Goal: Task Accomplishment & Management: Manage account settings

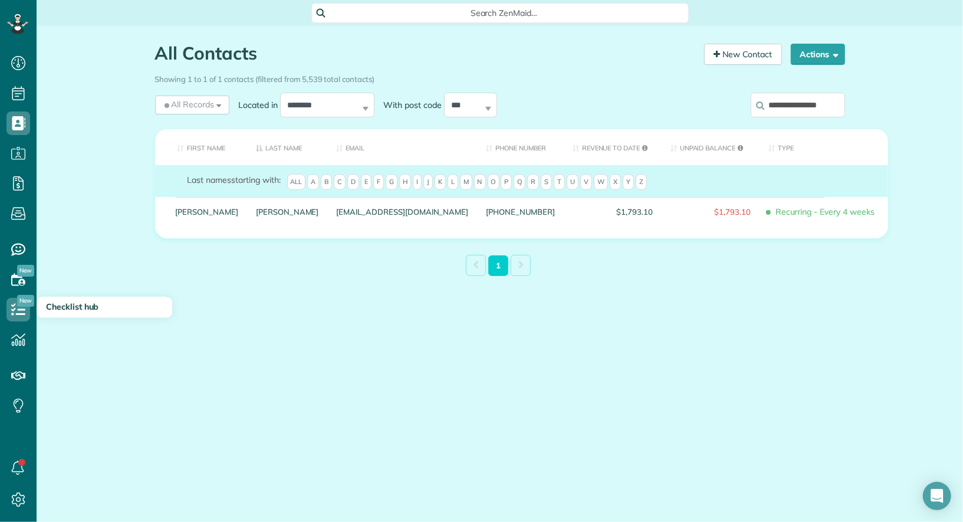
scroll to position [5, 5]
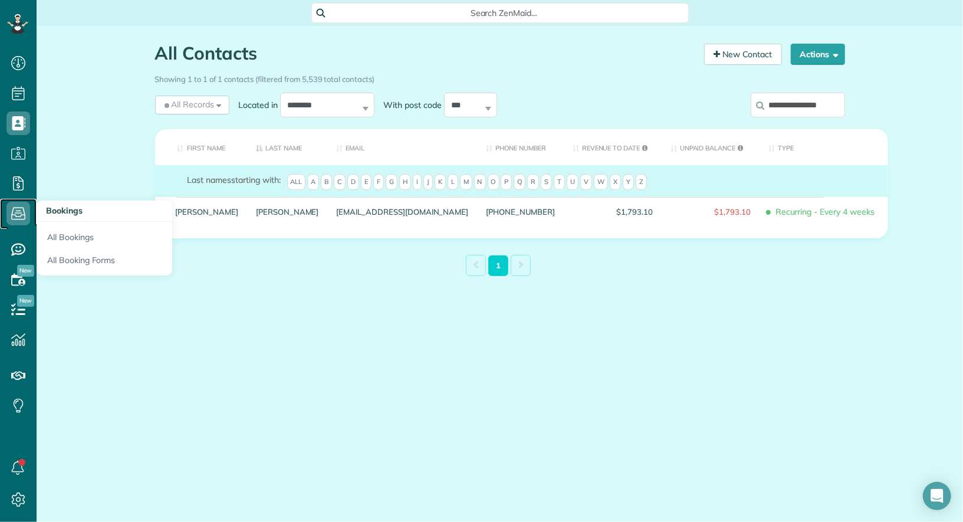
click at [7, 209] on icon at bounding box center [18, 214] width 24 height 24
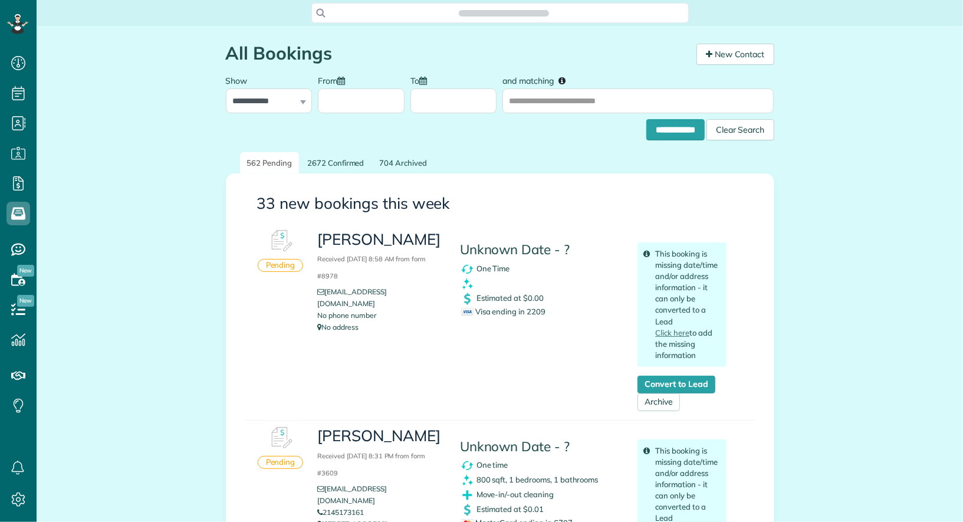
scroll to position [5, 5]
click at [632, 99] on input "and matching" at bounding box center [637, 100] width 271 height 25
type input "****"
click at [646, 119] on input "**********" at bounding box center [675, 129] width 58 height 21
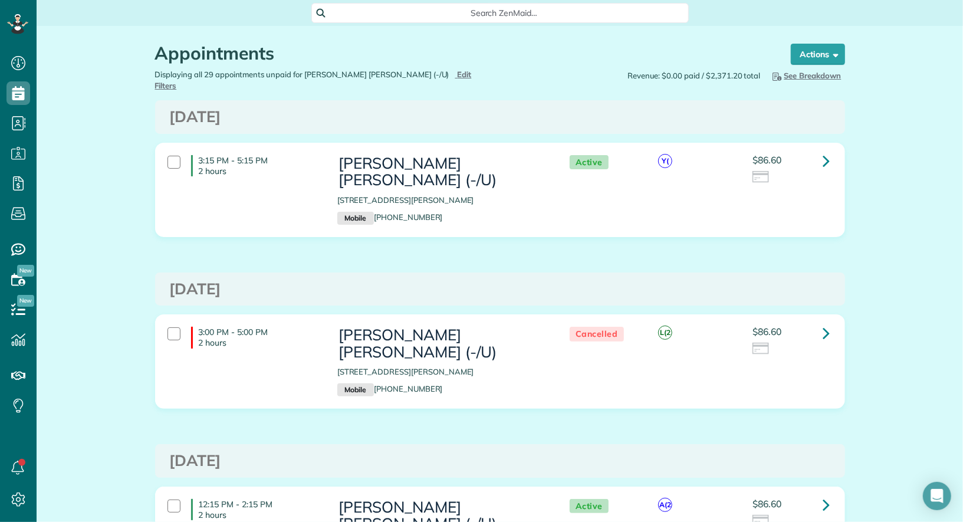
scroll to position [5, 5]
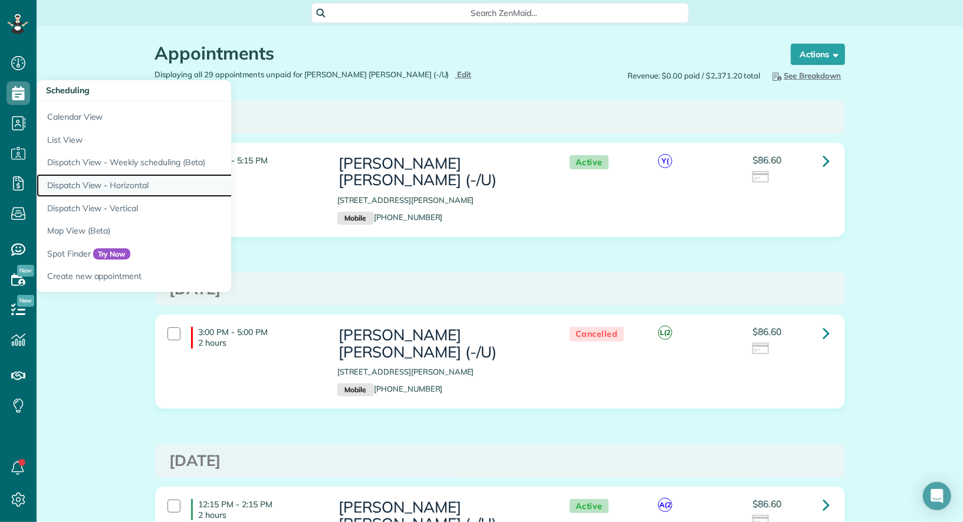
click at [144, 182] on link "Dispatch View - Horizontal" at bounding box center [184, 185] width 295 height 23
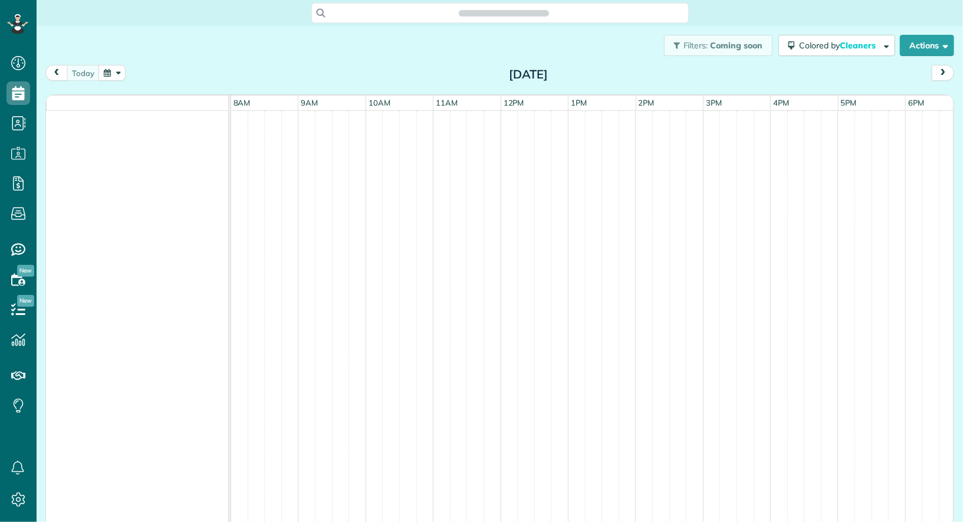
scroll to position [5, 5]
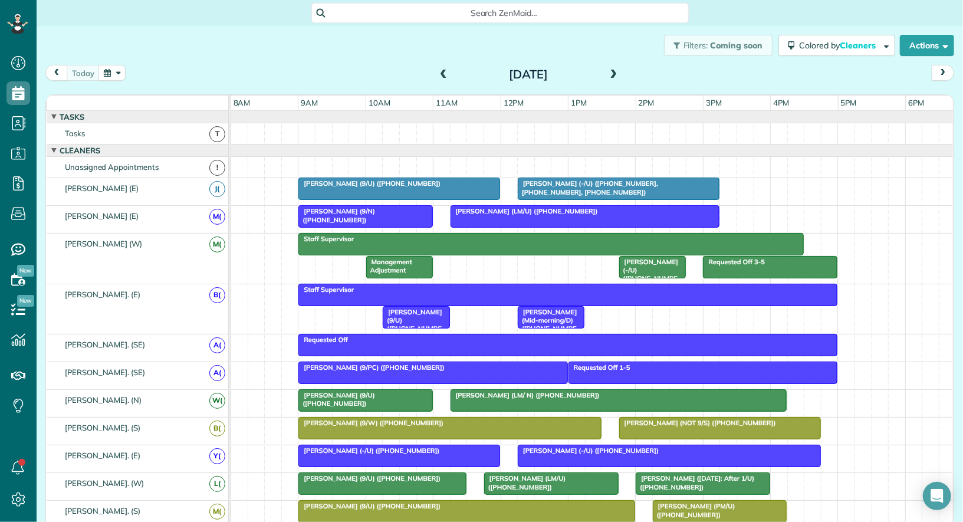
click at [615, 79] on span at bounding box center [613, 75] width 13 height 11
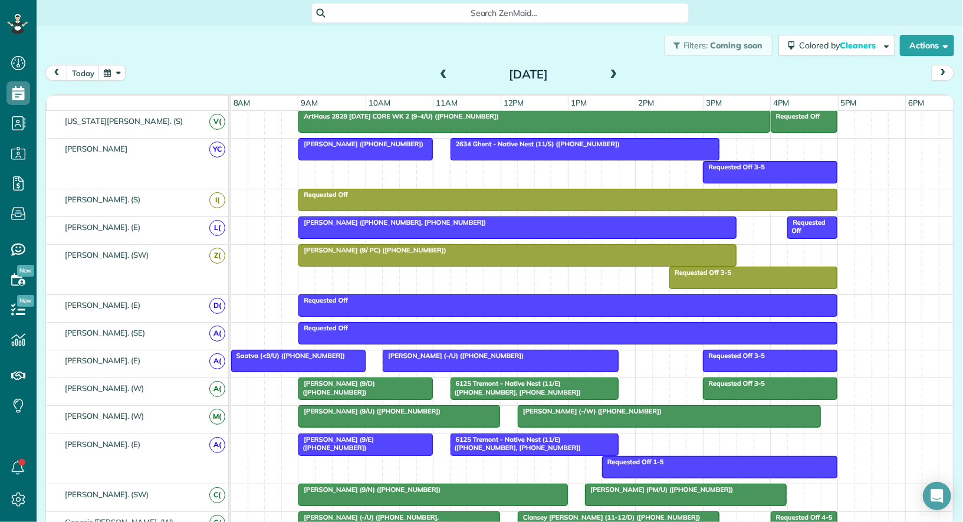
scroll to position [0, 0]
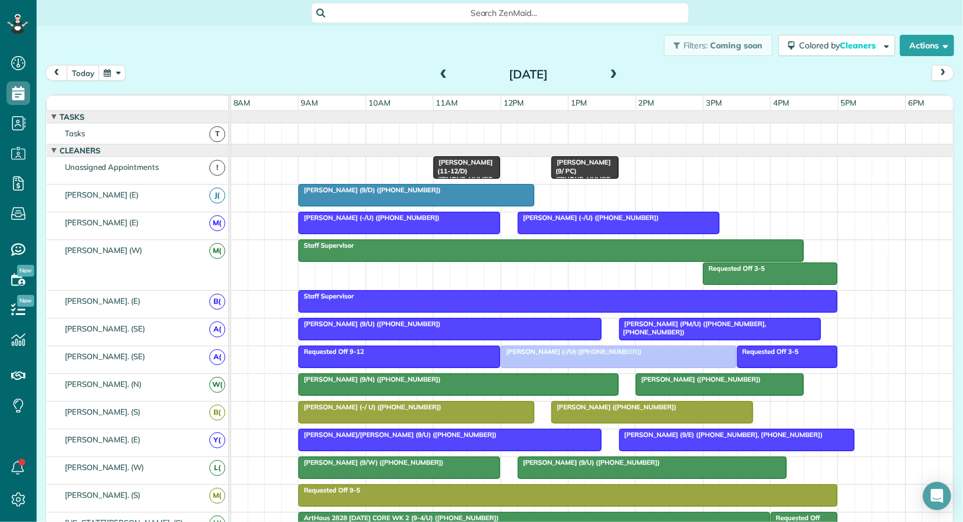
drag, startPoint x: 584, startPoint y: 196, endPoint x: 536, endPoint y: 368, distance: 178.6
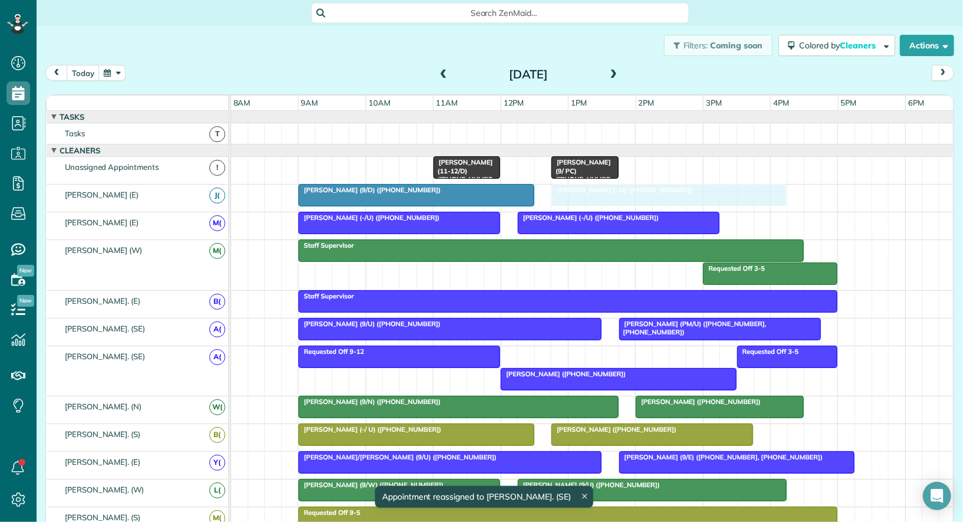
drag, startPoint x: 545, startPoint y: 354, endPoint x: 597, endPoint y: 200, distance: 162.4
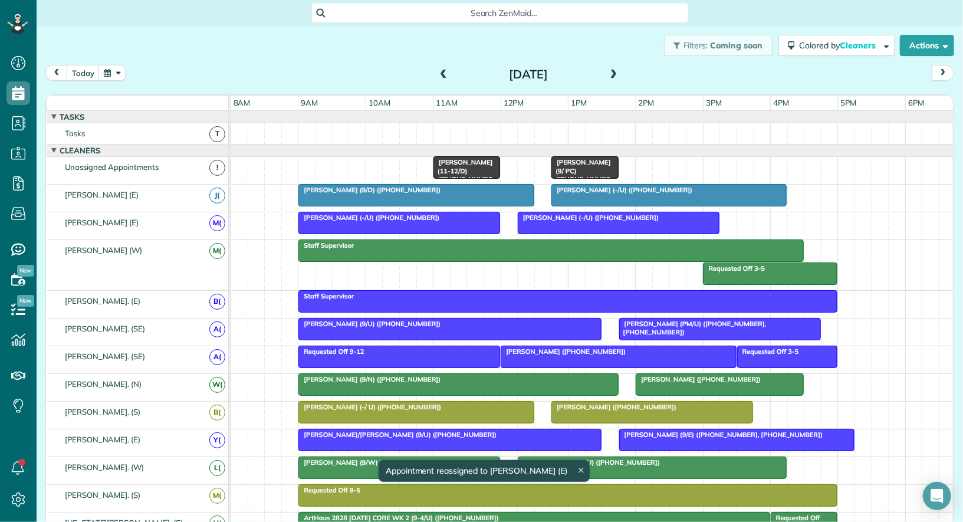
click at [547, 355] on div at bounding box center [618, 356] width 234 height 21
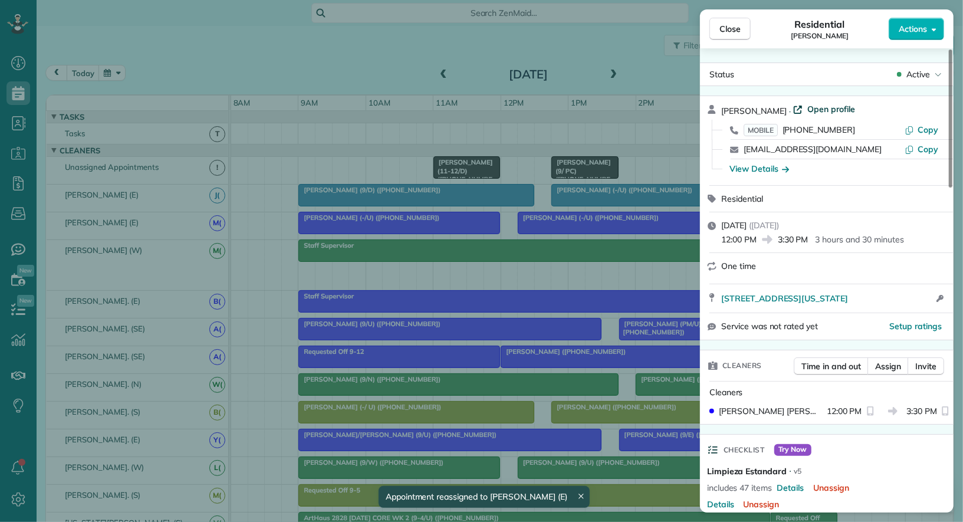
click at [813, 107] on span "Open profile" at bounding box center [831, 109] width 48 height 12
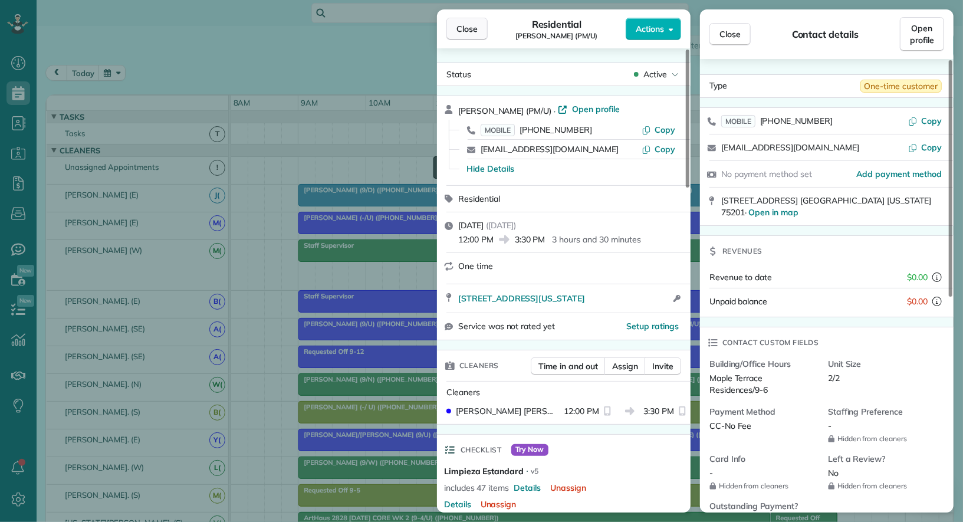
click at [463, 28] on span "Close" at bounding box center [466, 29] width 21 height 12
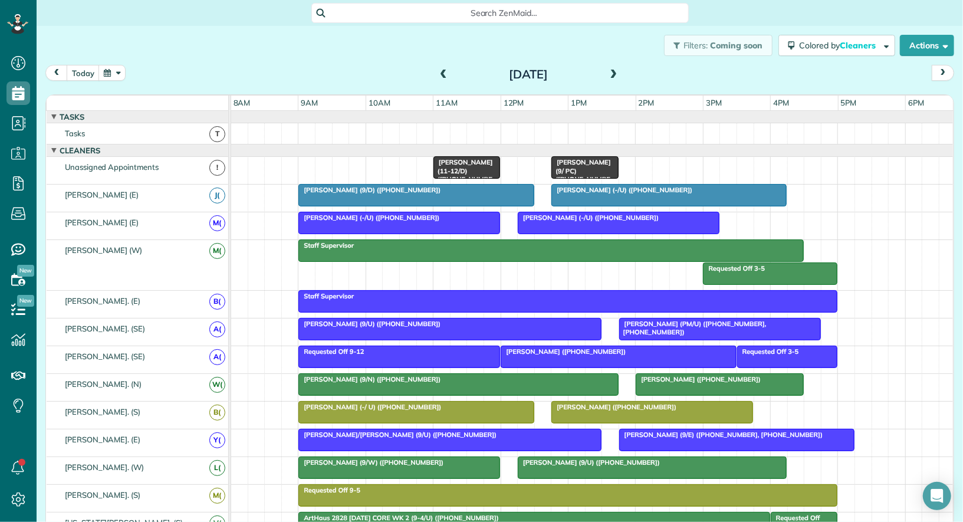
click at [581, 350] on span "Vivien Yang (+14803840392)" at bounding box center [563, 351] width 126 height 8
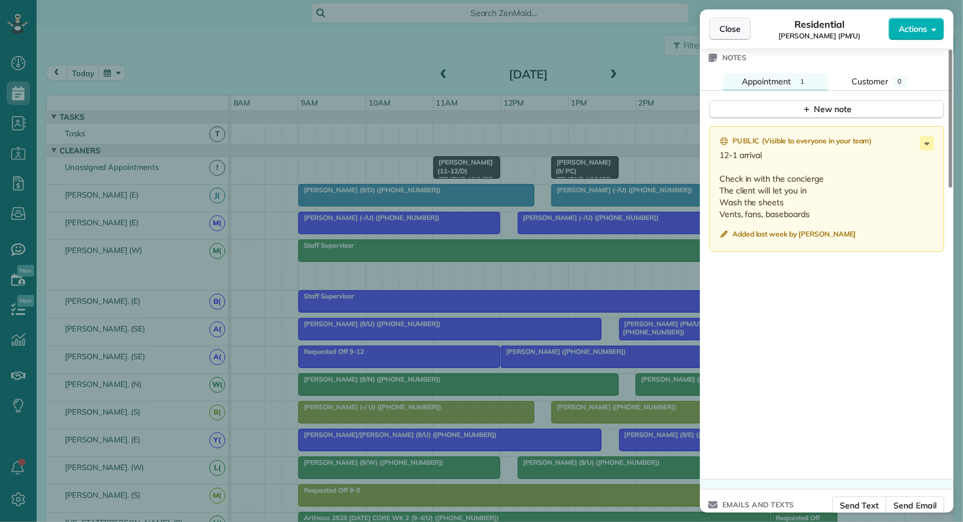
click at [729, 37] on button "Close" at bounding box center [729, 29] width 41 height 22
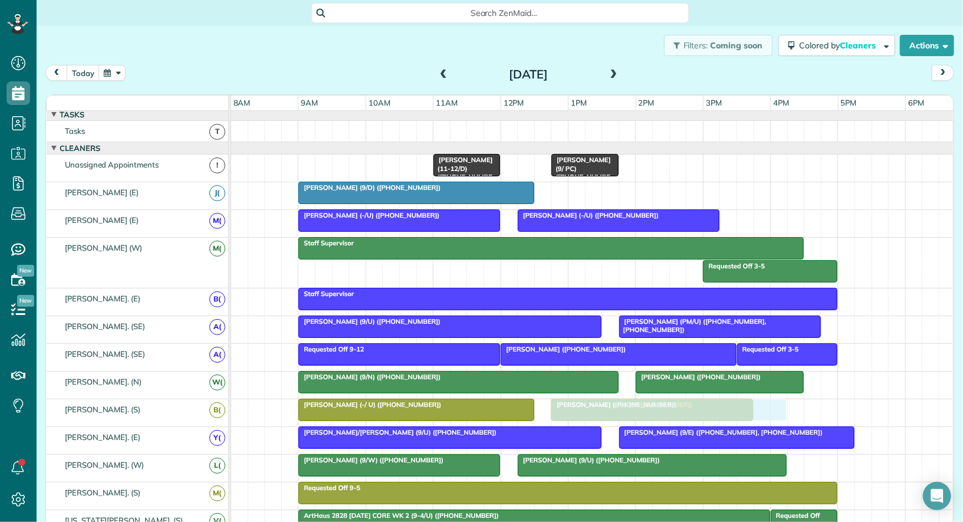
drag, startPoint x: 648, startPoint y: 186, endPoint x: 651, endPoint y: 402, distance: 216.3
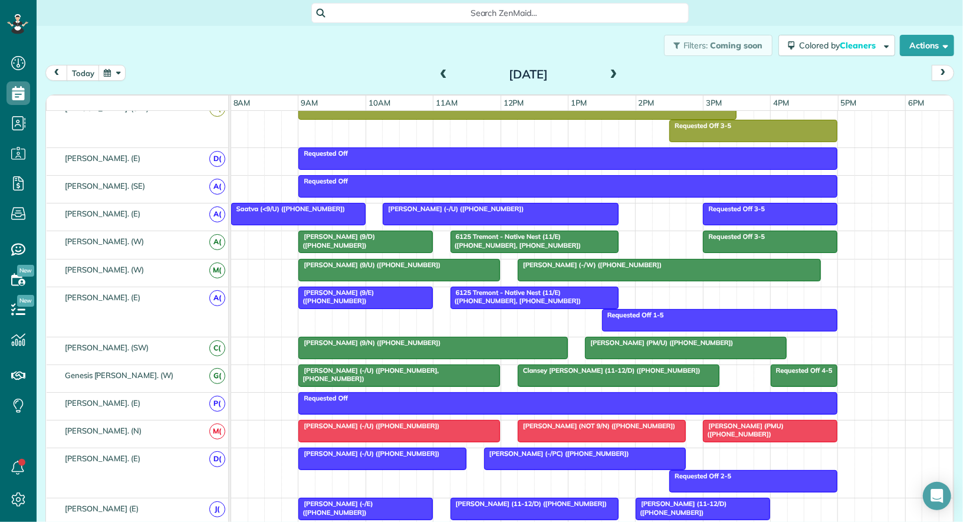
click at [749, 429] on div at bounding box center [769, 430] width 133 height 21
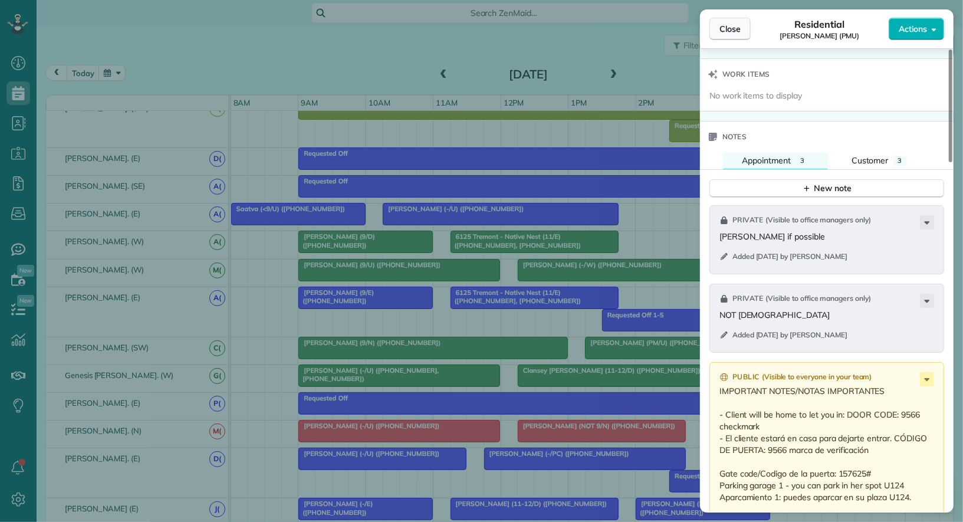
click at [733, 37] on button "Close" at bounding box center [729, 29] width 41 height 22
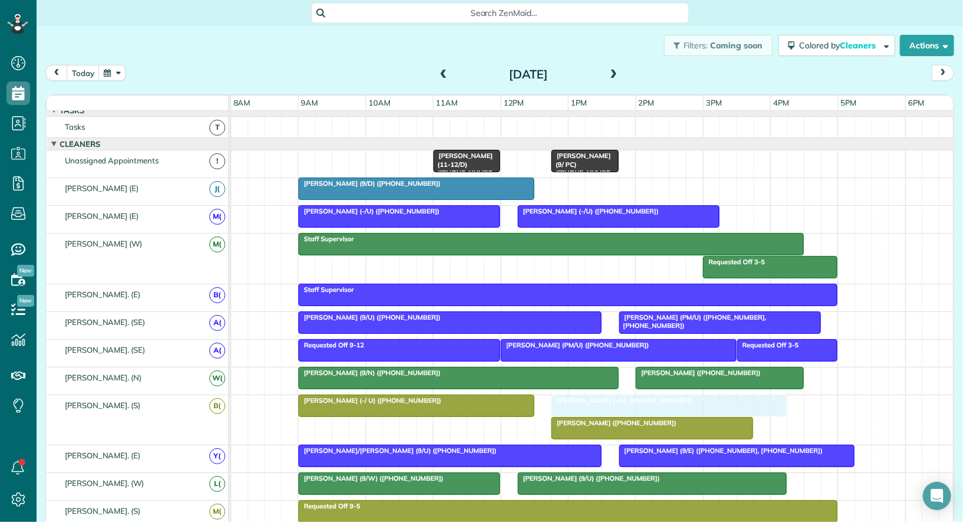
drag, startPoint x: 619, startPoint y: 400, endPoint x: 618, endPoint y: 415, distance: 14.8
click at [231, 415] on div "Scott Carter (-/ U) (+16506448224) Ju Zhao (+14434474006) Cynthia Stopani (-/U)…" at bounding box center [231, 419] width 0 height 50
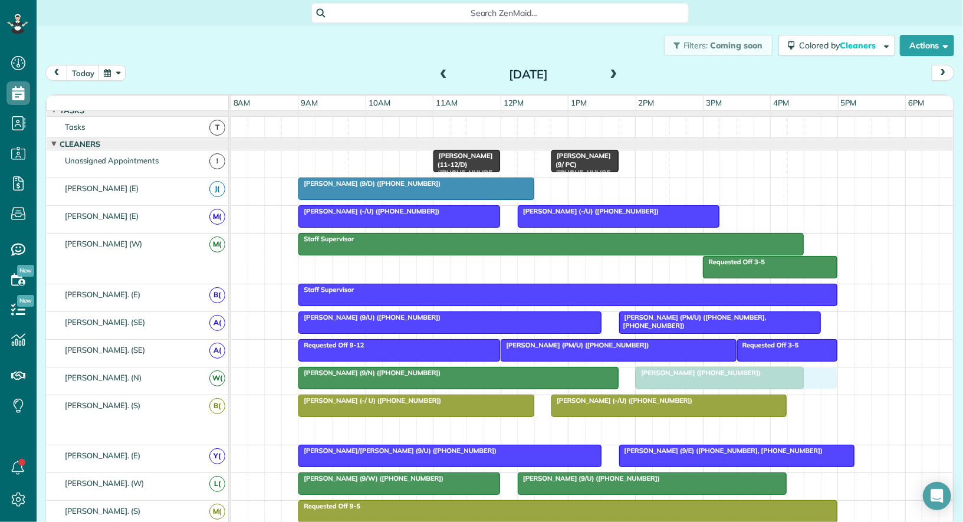
drag, startPoint x: 602, startPoint y: 423, endPoint x: 687, endPoint y: 377, distance: 96.5
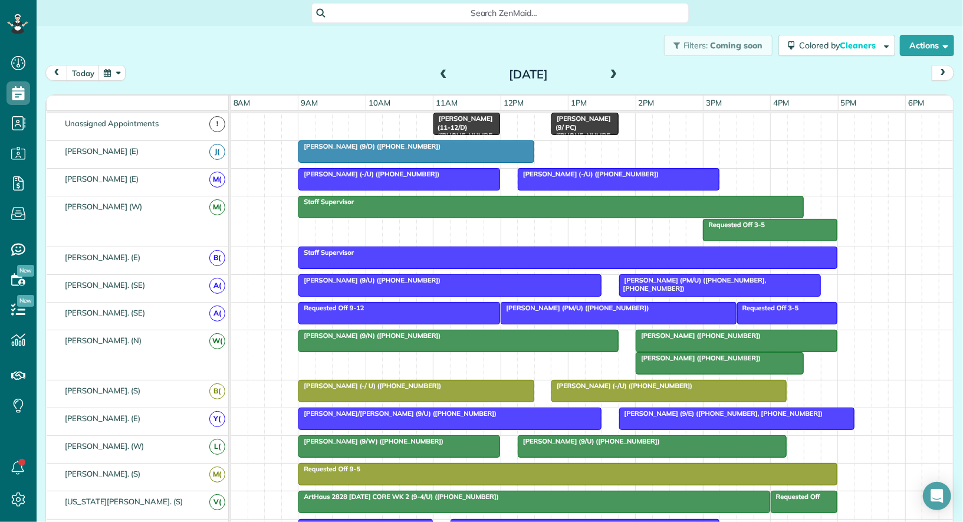
click at [624, 439] on span "Holly Whited (9/U) (+12143361224)" at bounding box center [588, 441] width 143 height 8
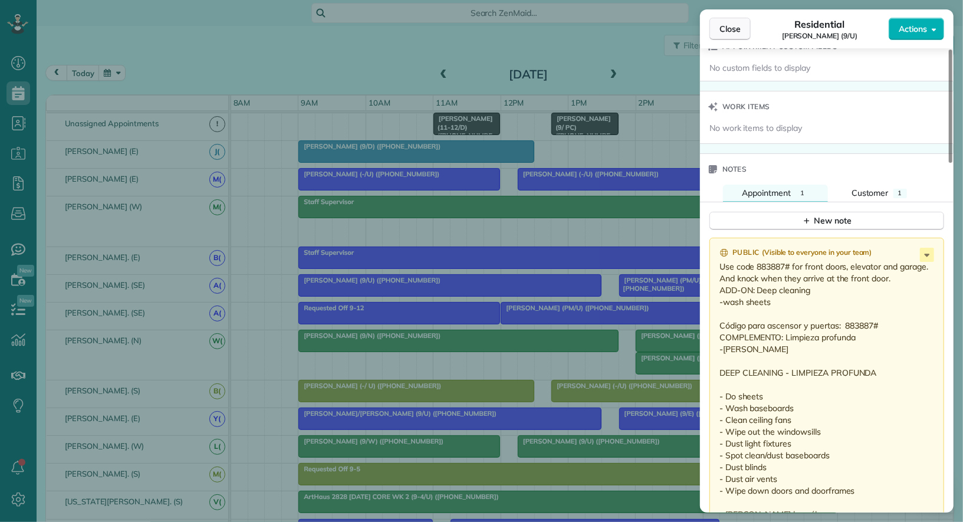
click at [723, 27] on span "Close" at bounding box center [729, 29] width 21 height 12
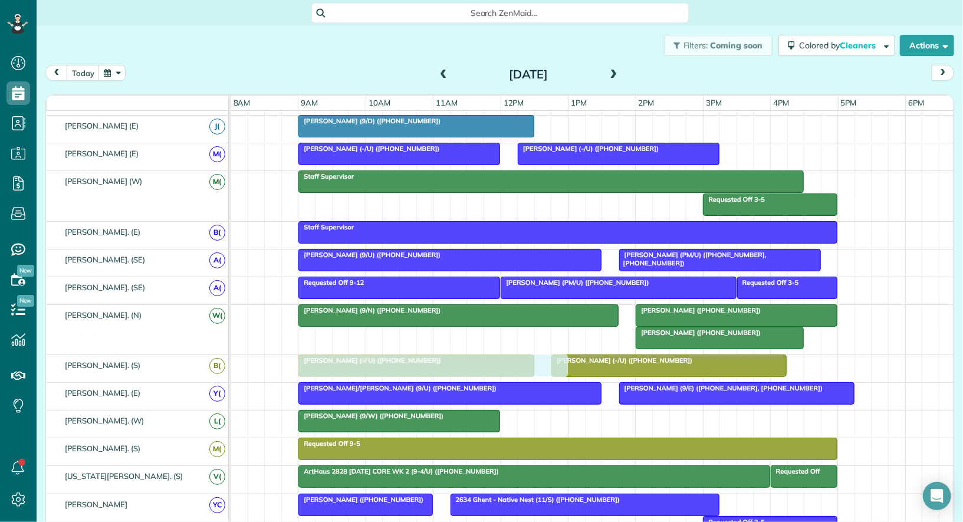
drag, startPoint x: 584, startPoint y: 414, endPoint x: 368, endPoint y: 363, distance: 221.0
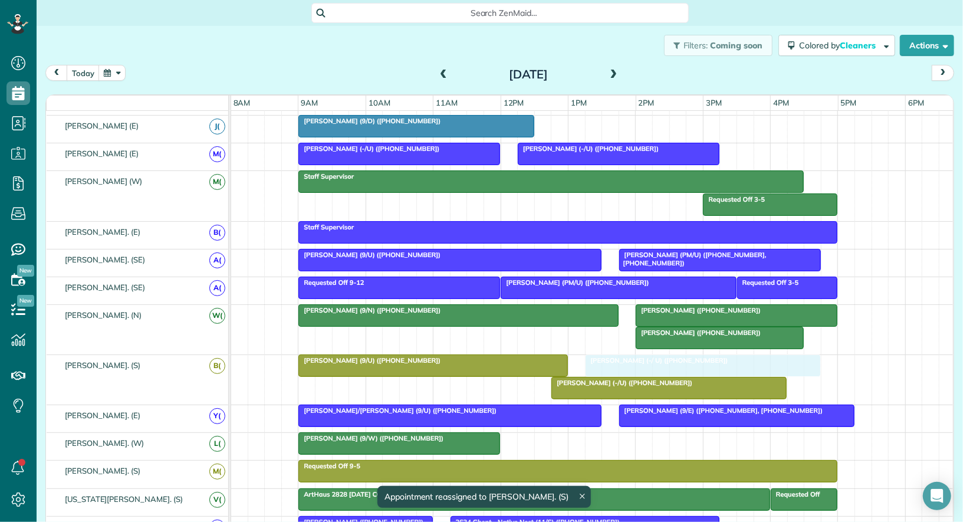
drag, startPoint x: 390, startPoint y: 381, endPoint x: 678, endPoint y: 360, distance: 288.4
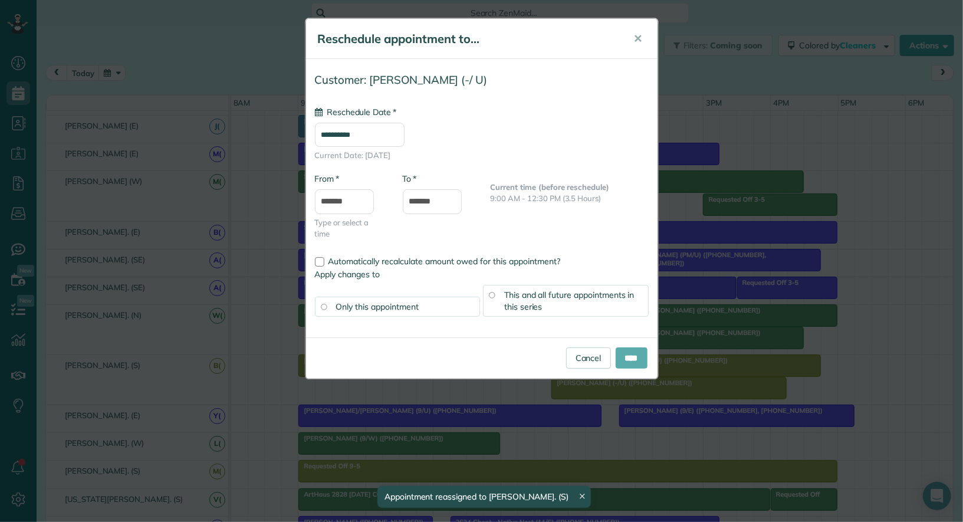
type input "**********"
click at [625, 357] on input "****" at bounding box center [631, 357] width 32 height 21
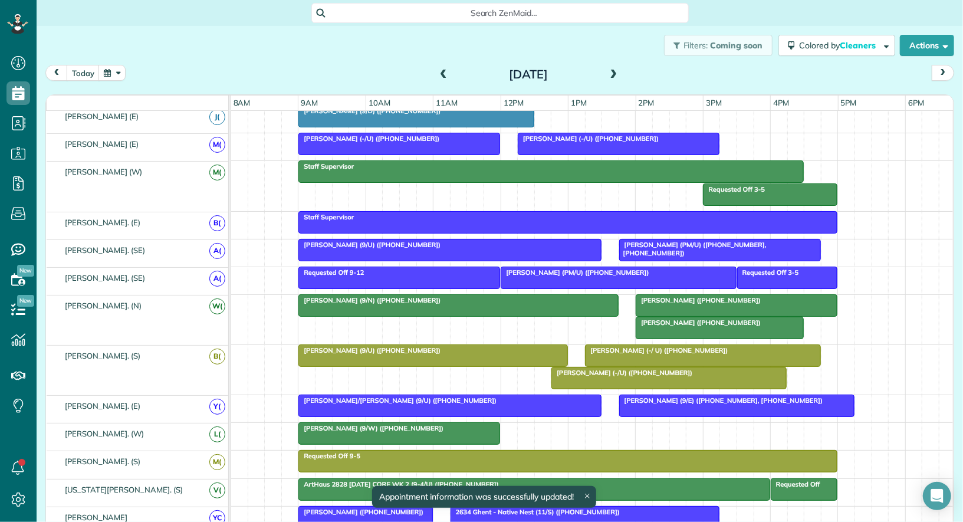
scroll to position [79, 0]
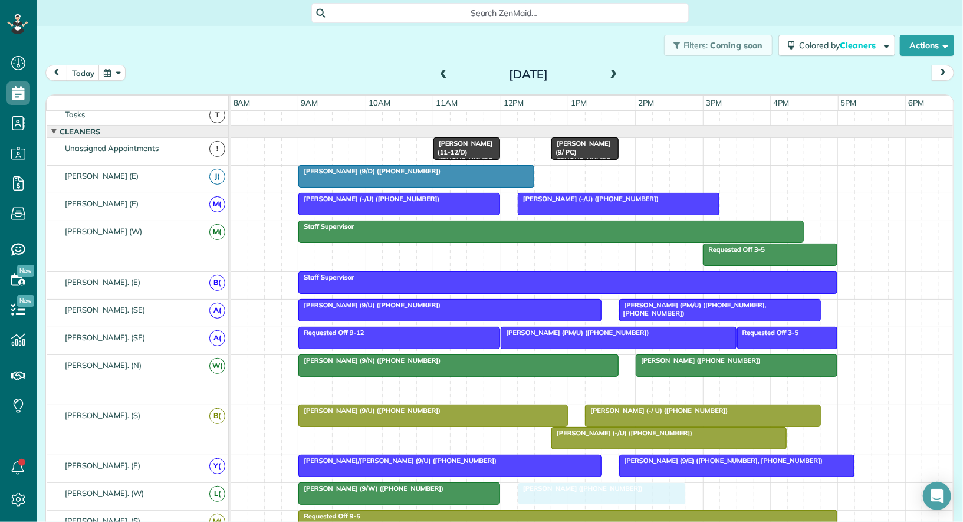
drag, startPoint x: 670, startPoint y: 380, endPoint x: 547, endPoint y: 487, distance: 162.9
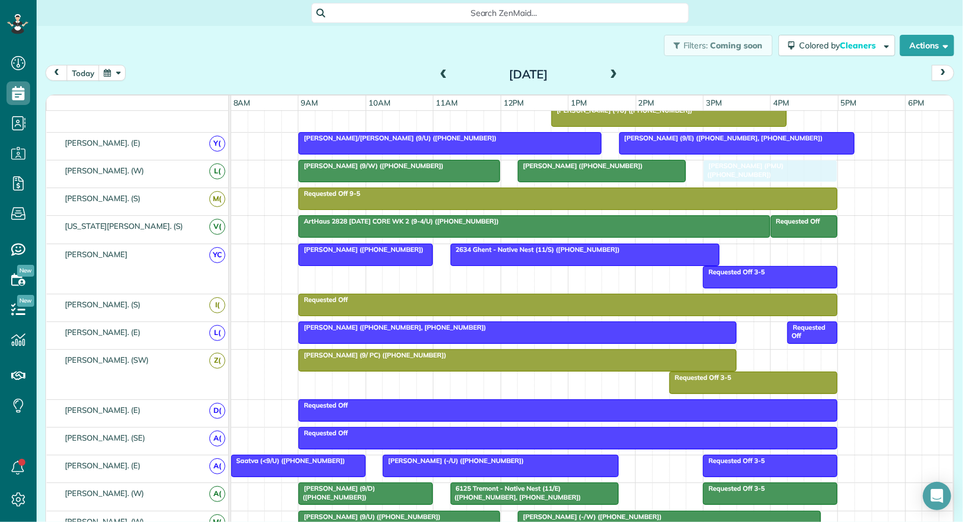
drag, startPoint x: 739, startPoint y: 277, endPoint x: 731, endPoint y: 165, distance: 112.3
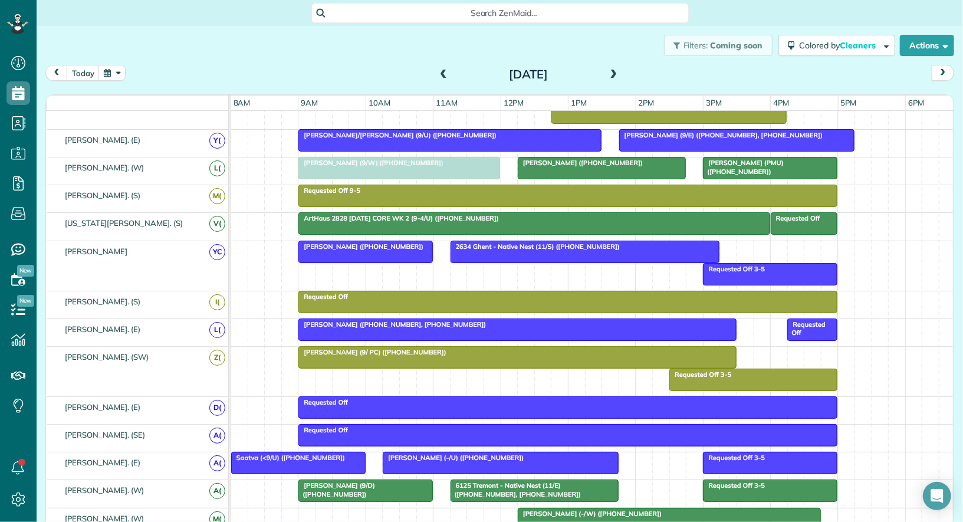
drag, startPoint x: 354, startPoint y: 506, endPoint x: 352, endPoint y: 164, distance: 341.3
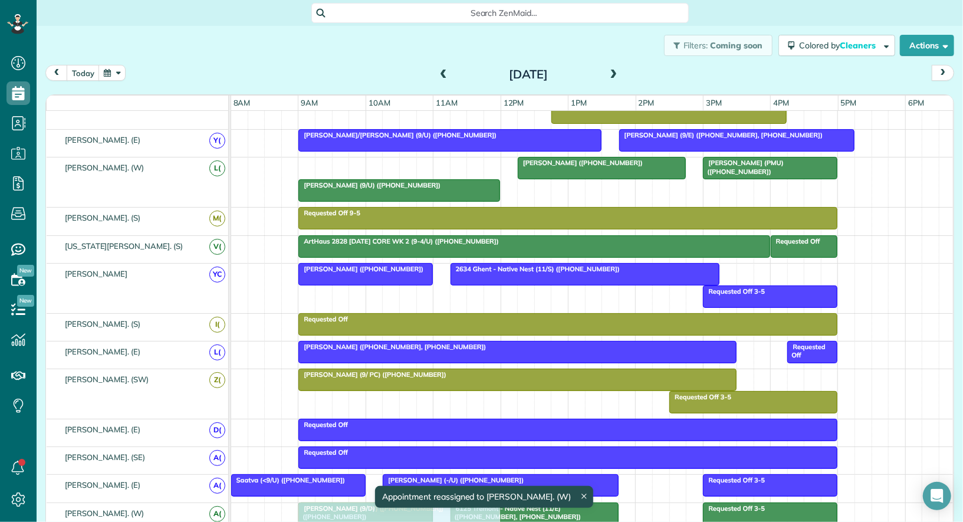
drag, startPoint x: 349, startPoint y: 164, endPoint x: 352, endPoint y: 519, distance: 354.9
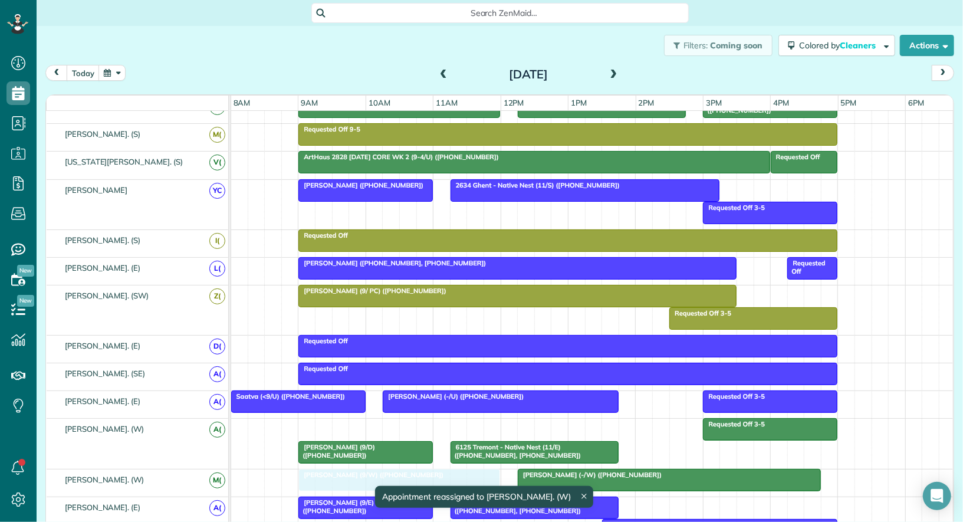
drag, startPoint x: 355, startPoint y: 417, endPoint x: 354, endPoint y: 462, distance: 45.4
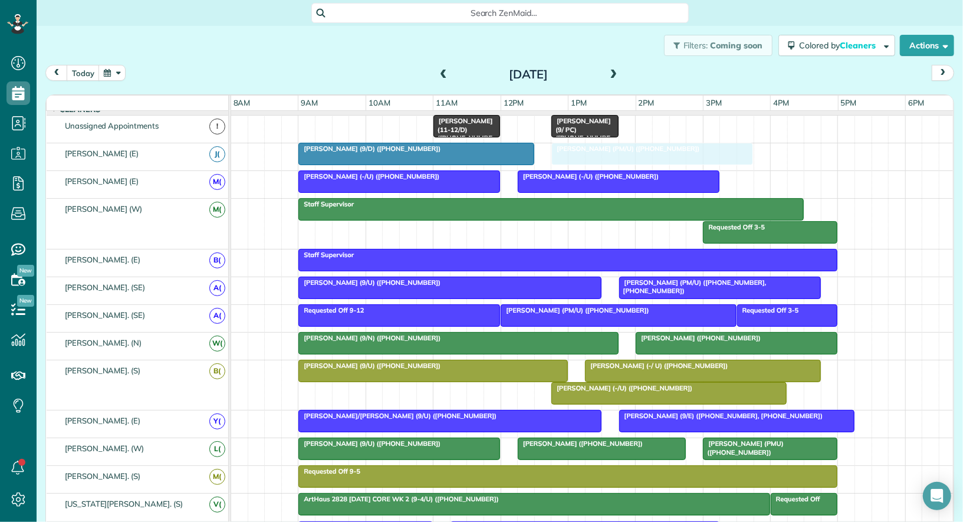
drag, startPoint x: 653, startPoint y: 370, endPoint x: 616, endPoint y: 152, distance: 220.7
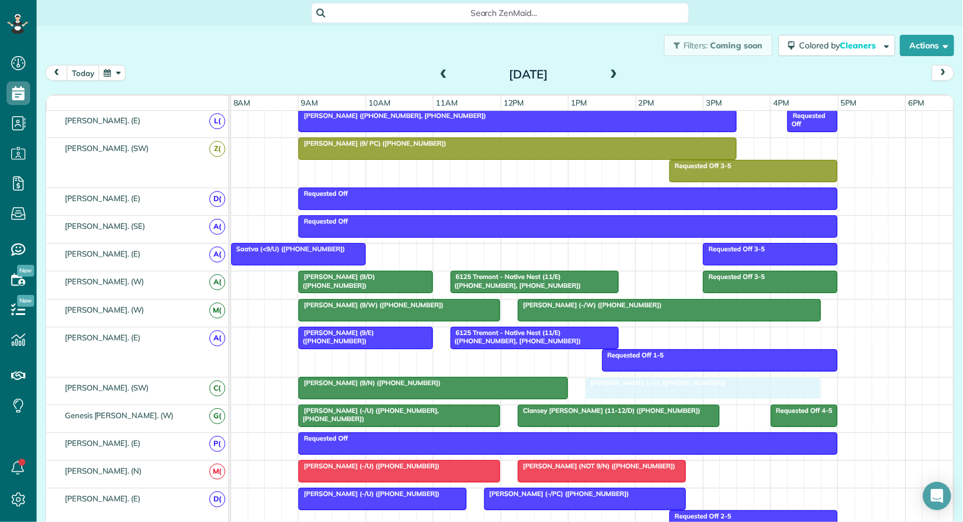
drag, startPoint x: 470, startPoint y: 248, endPoint x: 667, endPoint y: 381, distance: 237.4
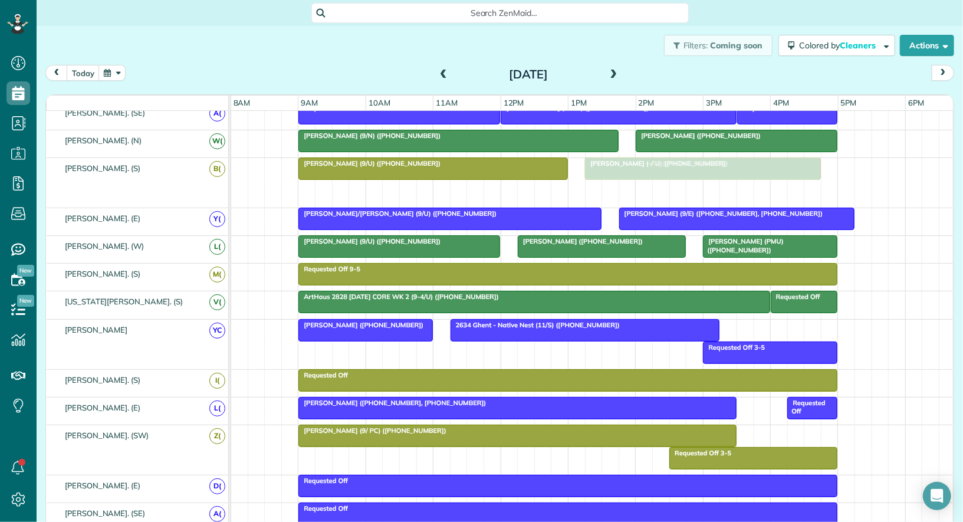
drag, startPoint x: 635, startPoint y: 179, endPoint x: 668, endPoint y: 173, distance: 34.2
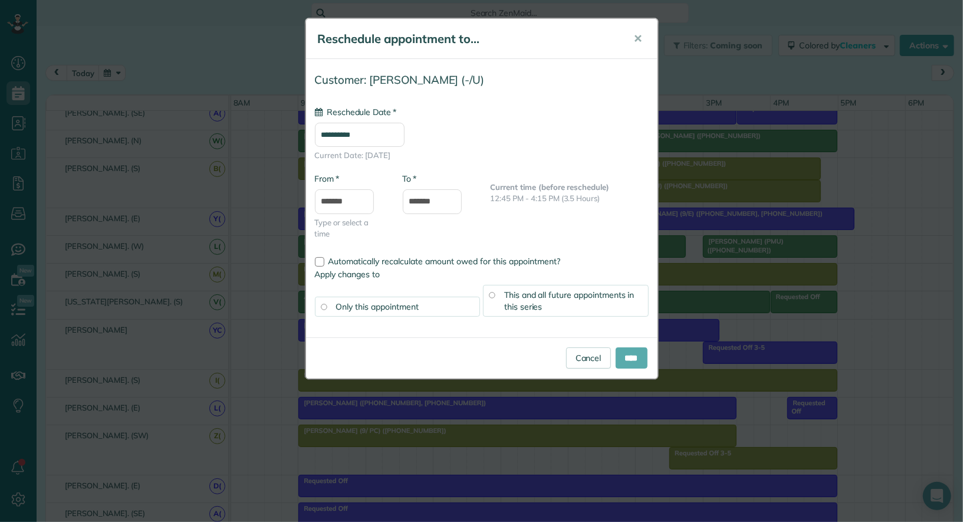
type input "**********"
click at [624, 354] on input "****" at bounding box center [631, 357] width 32 height 21
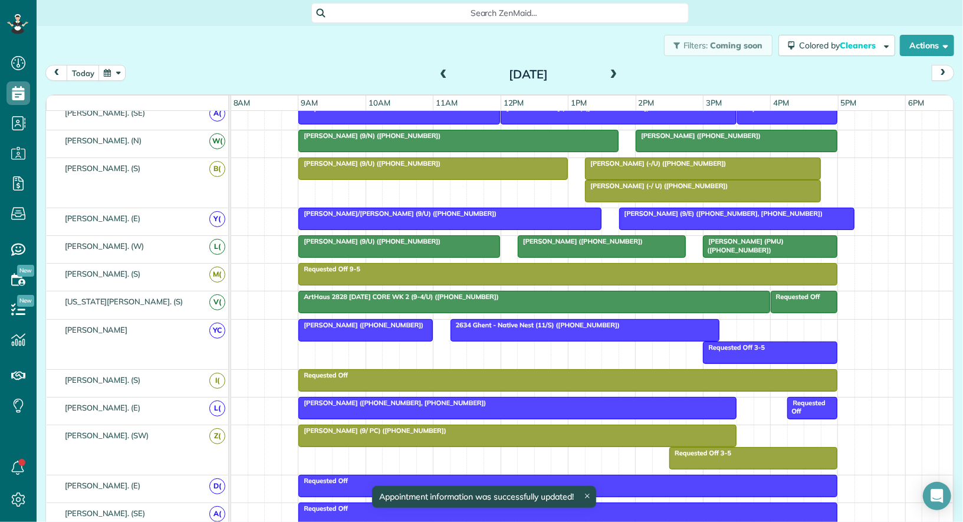
click at [630, 164] on div at bounding box center [702, 168] width 234 height 21
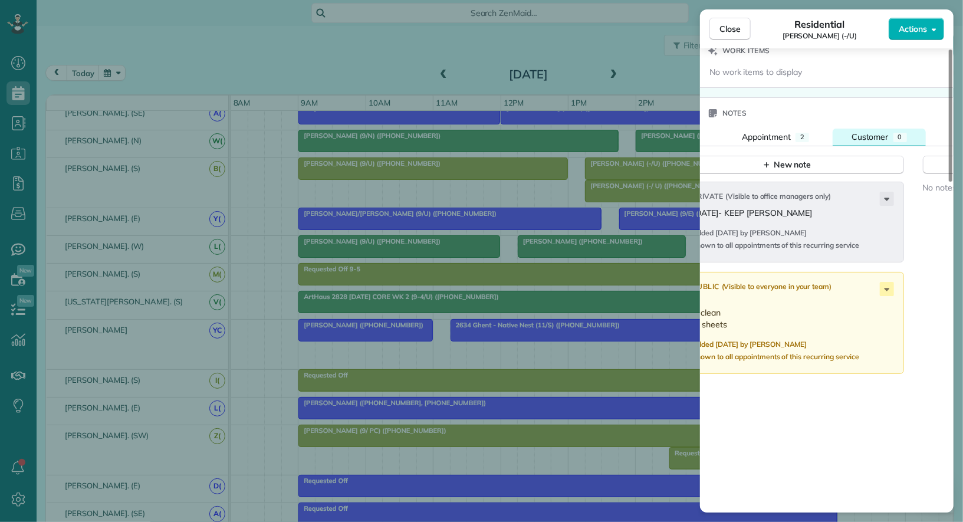
click at [853, 128] on button "Customer 0" at bounding box center [878, 136] width 93 height 17
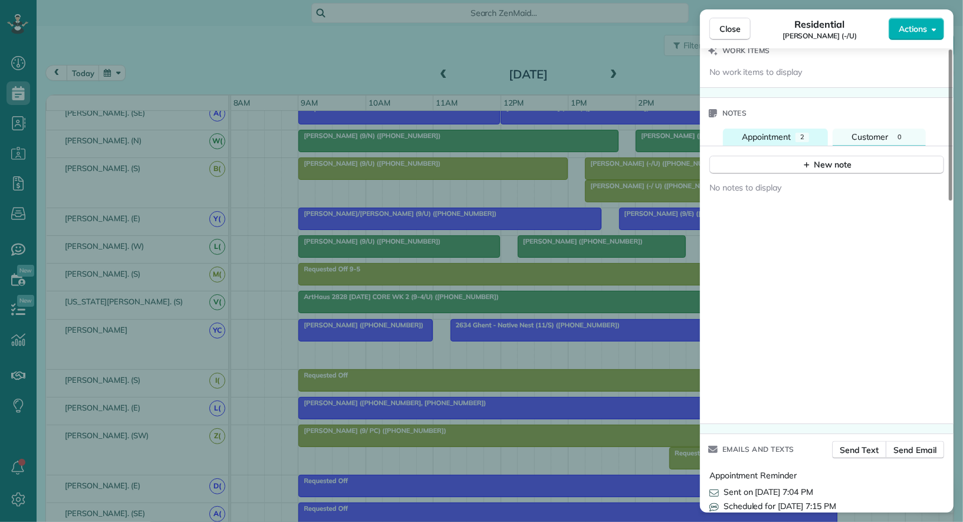
click at [780, 131] on span "Appointment" at bounding box center [766, 136] width 49 height 11
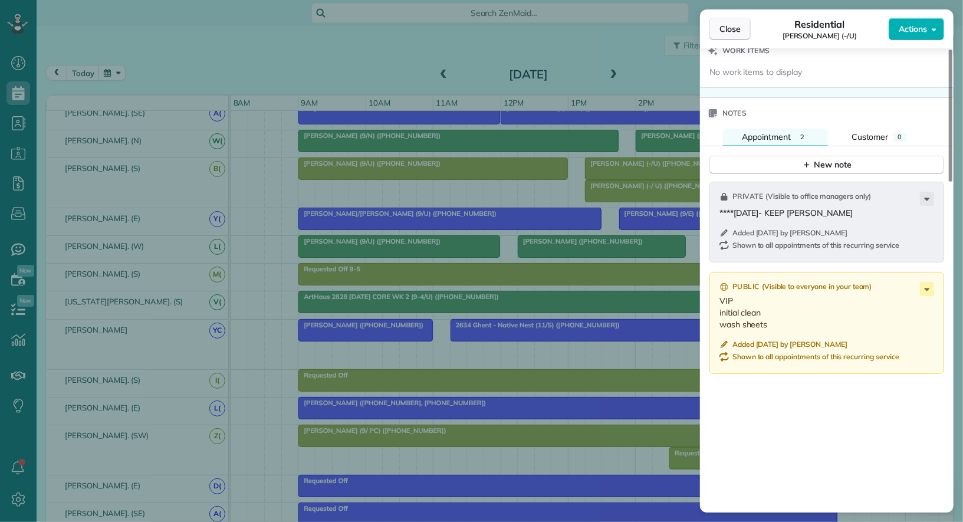
click at [726, 29] on span "Close" at bounding box center [729, 29] width 21 height 12
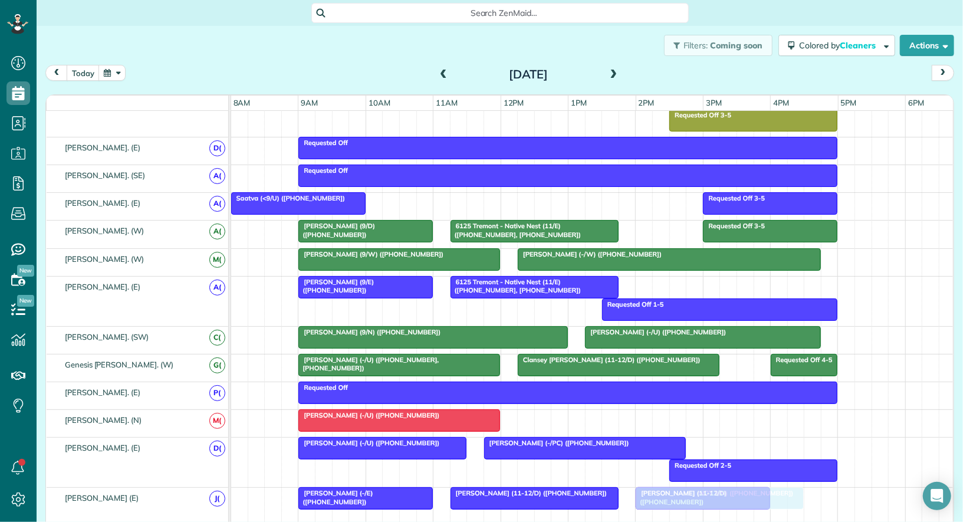
drag, startPoint x: 576, startPoint y: 413, endPoint x: 700, endPoint y: 485, distance: 142.4
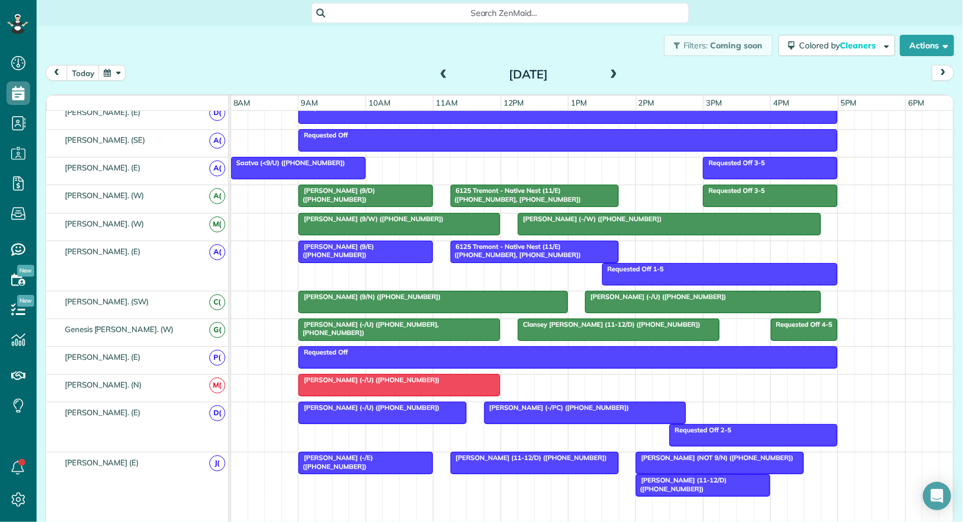
click at [671, 476] on span "Yagnesh Rohit (11-12/D) (+14348330511)" at bounding box center [680, 484] width 91 height 17
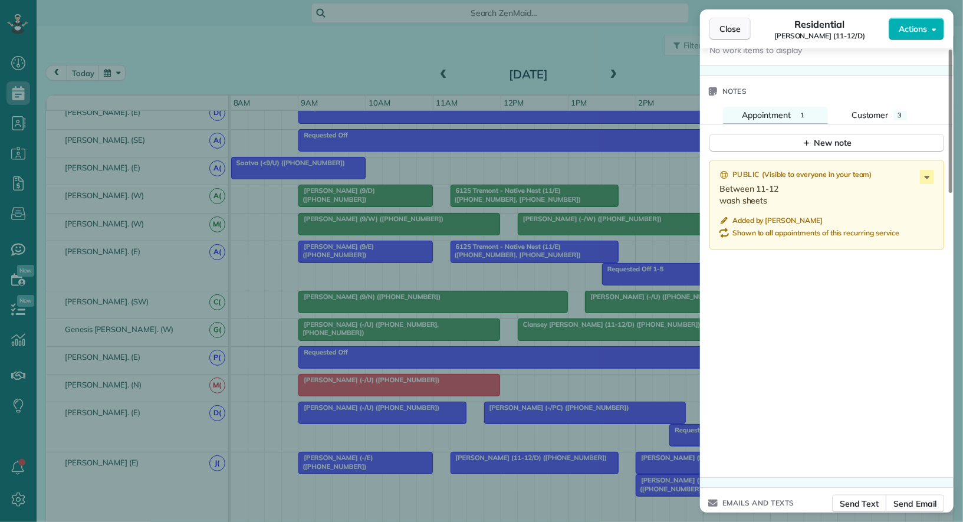
click at [734, 37] on button "Close" at bounding box center [729, 29] width 41 height 22
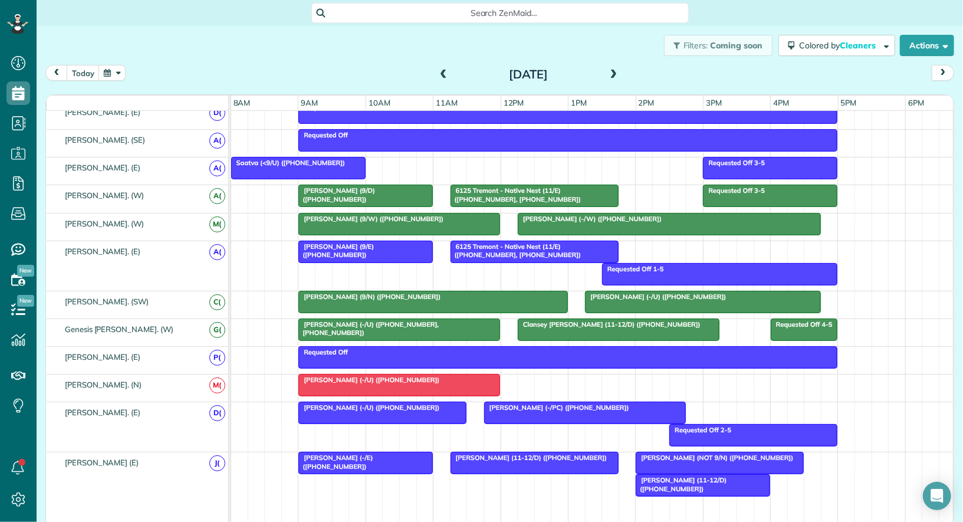
click at [682, 476] on span "Yagnesh Rohit (11-12/D) (+14348330511)" at bounding box center [680, 484] width 91 height 17
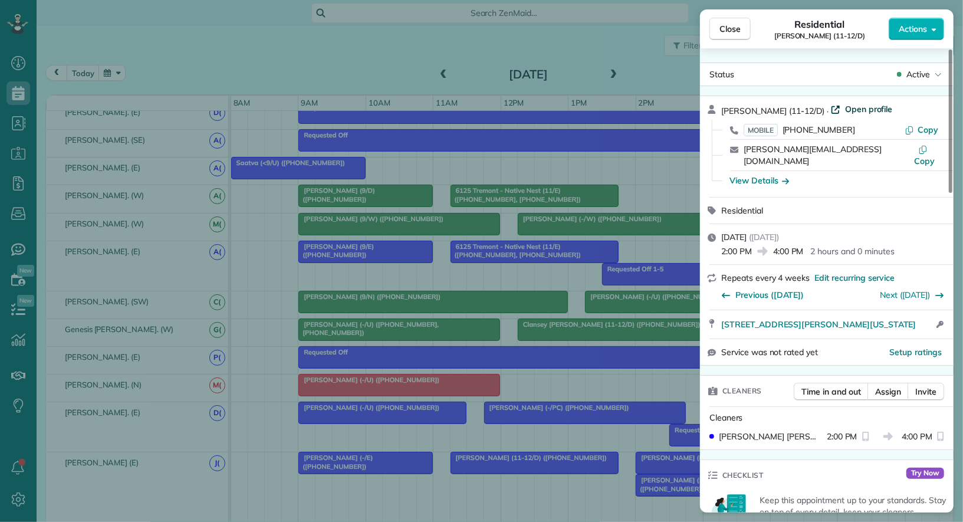
click at [853, 105] on span "Open profile" at bounding box center [869, 109] width 48 height 12
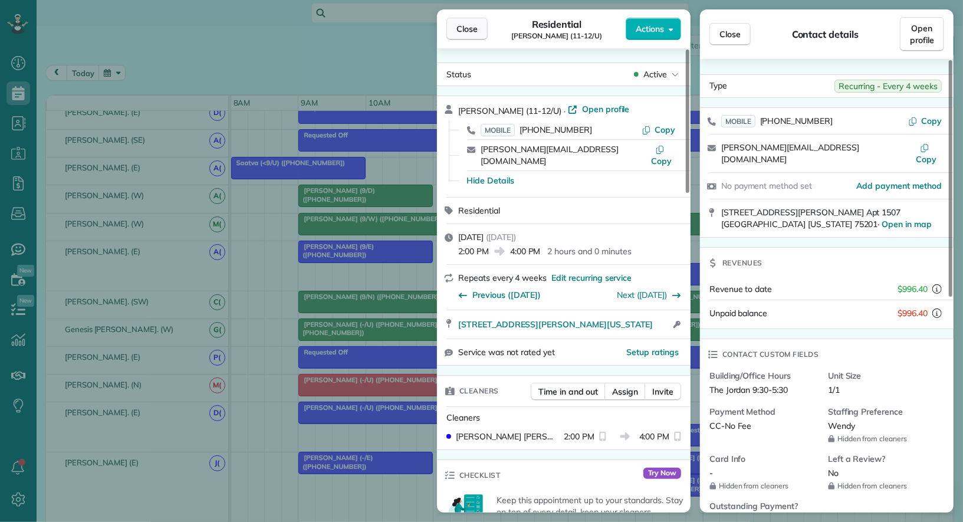
click at [464, 26] on span "Close" at bounding box center [466, 29] width 21 height 12
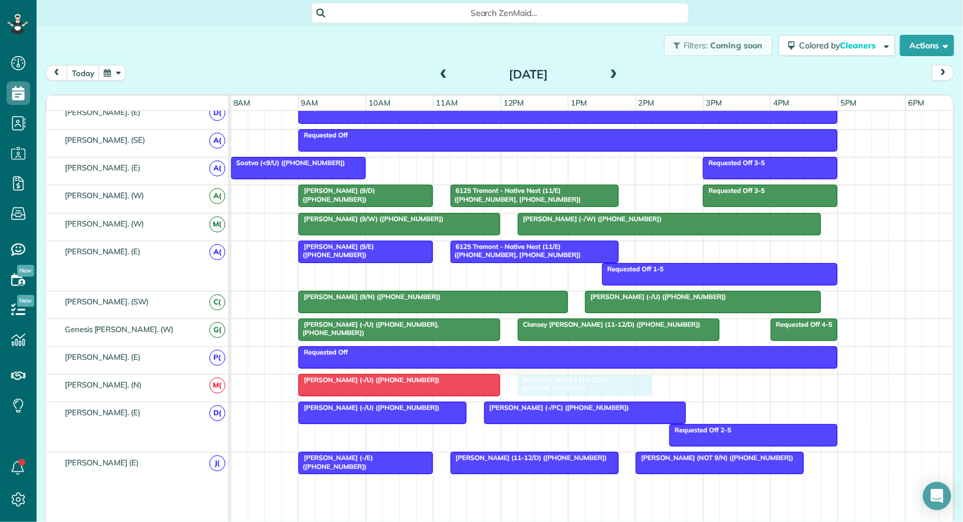
drag, startPoint x: 658, startPoint y: 475, endPoint x: 533, endPoint y: 373, distance: 161.3
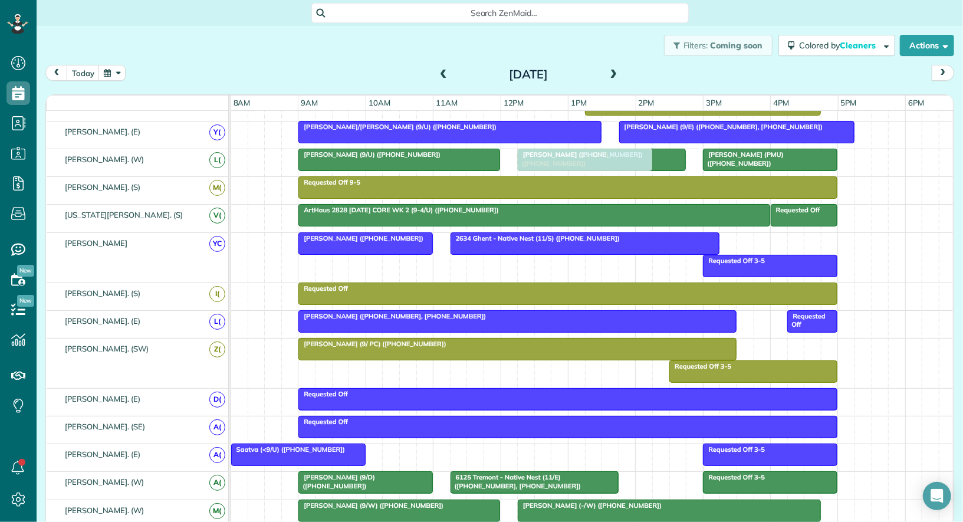
drag, startPoint x: 542, startPoint y: 423, endPoint x: 545, endPoint y: 157, distance: 266.5
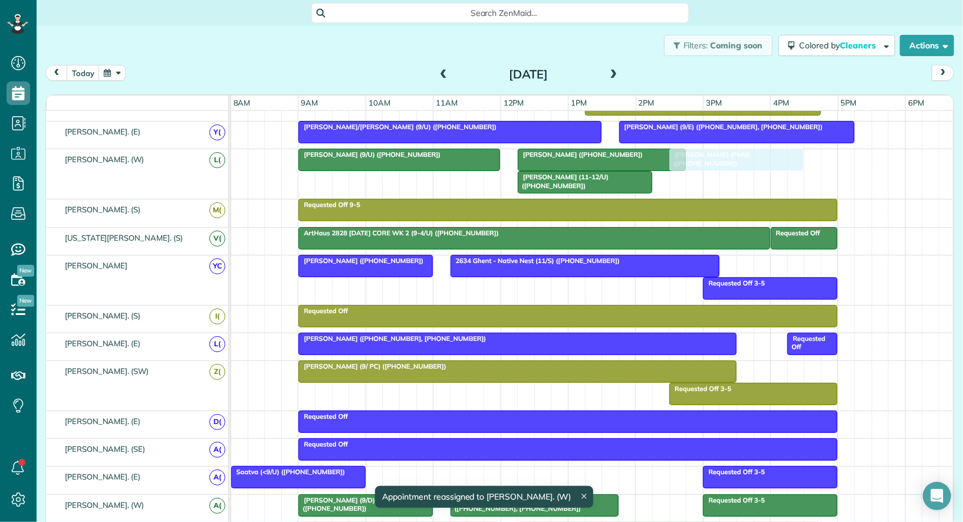
drag, startPoint x: 728, startPoint y: 159, endPoint x: 701, endPoint y: 159, distance: 26.5
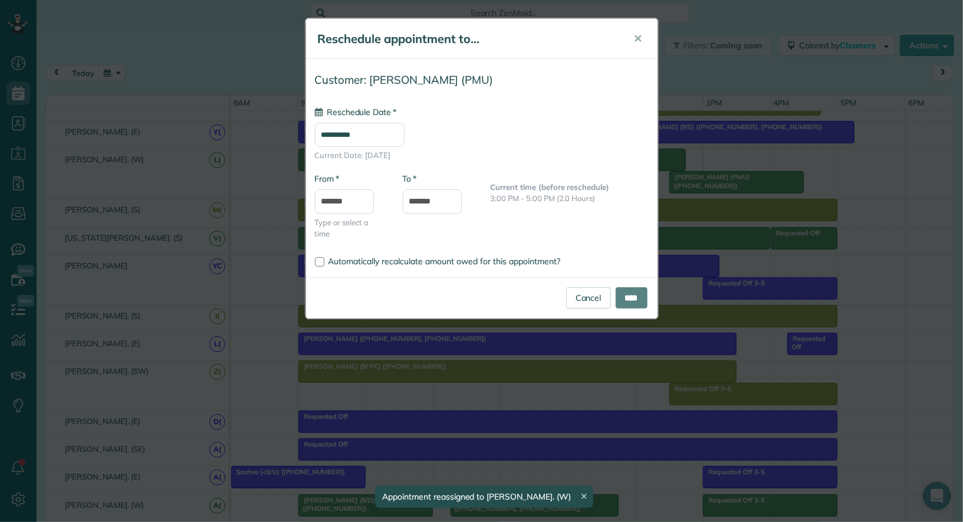
type input "**********"
click at [641, 304] on input "****" at bounding box center [631, 297] width 32 height 21
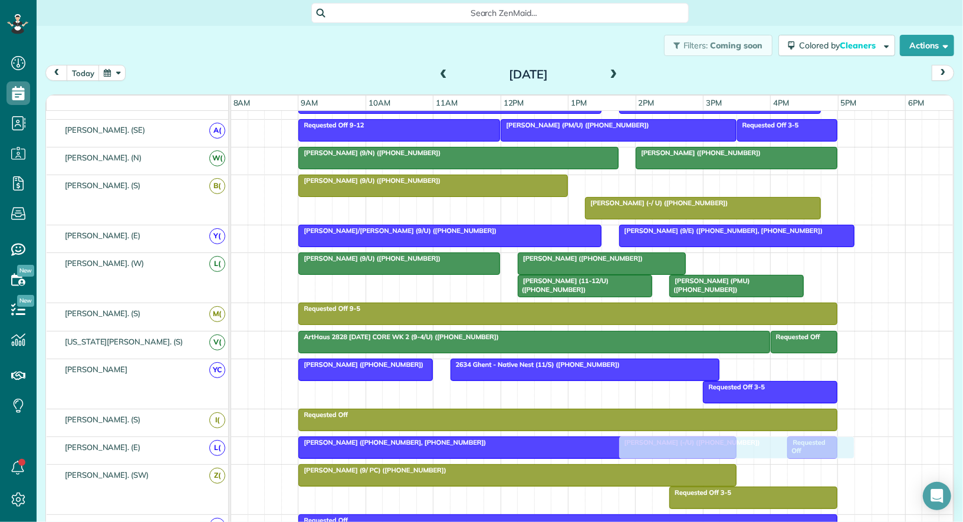
drag, startPoint x: 650, startPoint y: 176, endPoint x: 685, endPoint y: 434, distance: 260.5
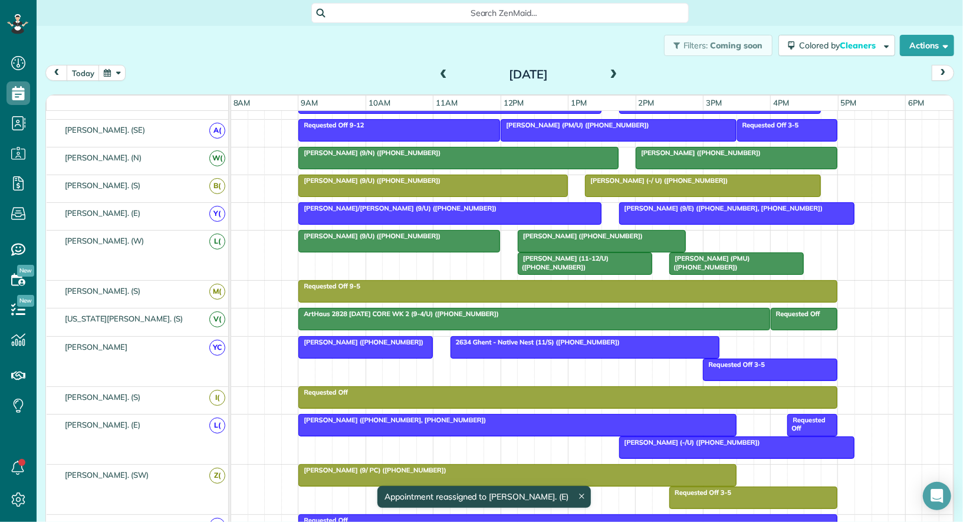
drag, startPoint x: 555, startPoint y: 232, endPoint x: 624, endPoint y: 499, distance: 275.9
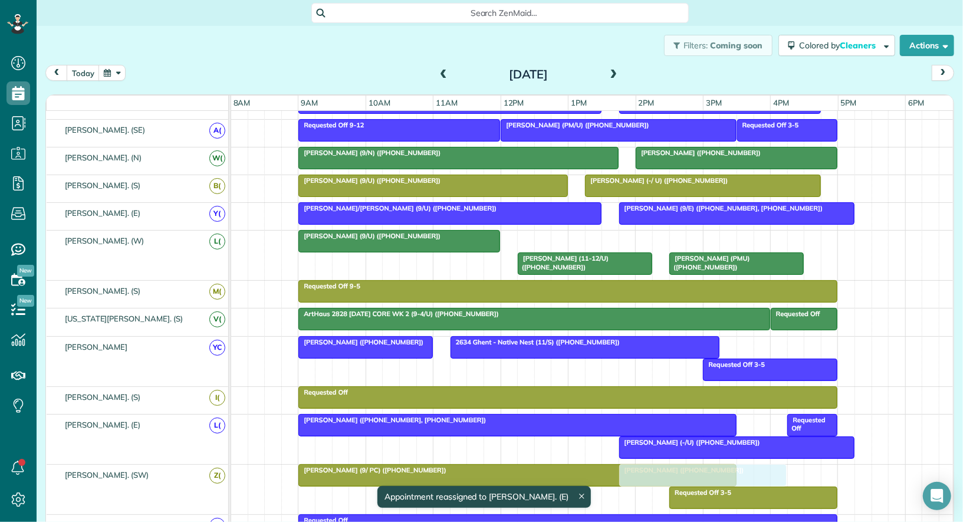
drag, startPoint x: 563, startPoint y: 233, endPoint x: 662, endPoint y: 471, distance: 257.4
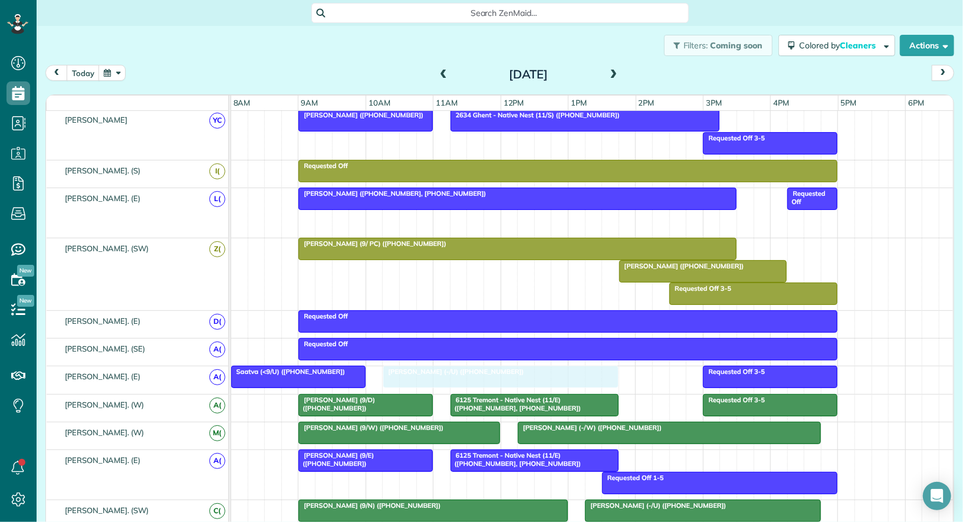
drag, startPoint x: 679, startPoint y: 211, endPoint x: 449, endPoint y: 378, distance: 284.0
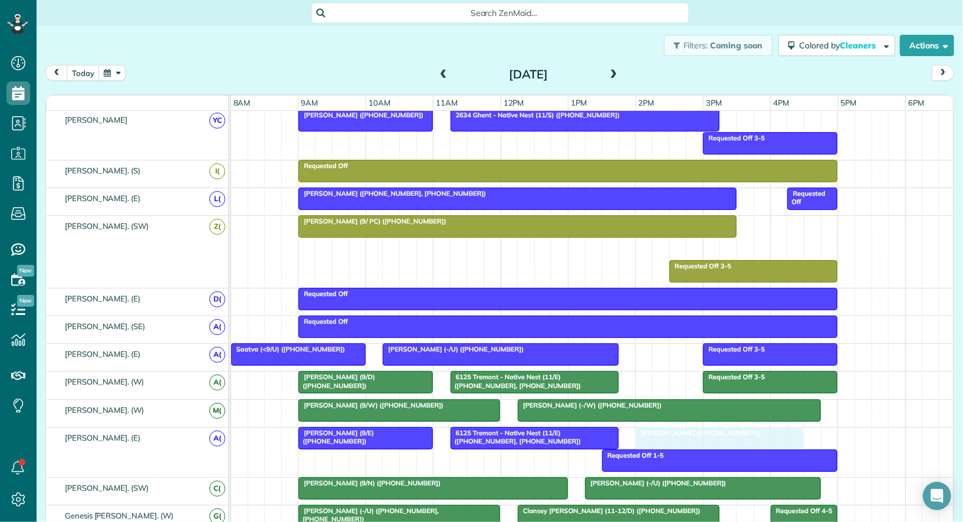
drag, startPoint x: 636, startPoint y: 248, endPoint x: 659, endPoint y: 473, distance: 226.3
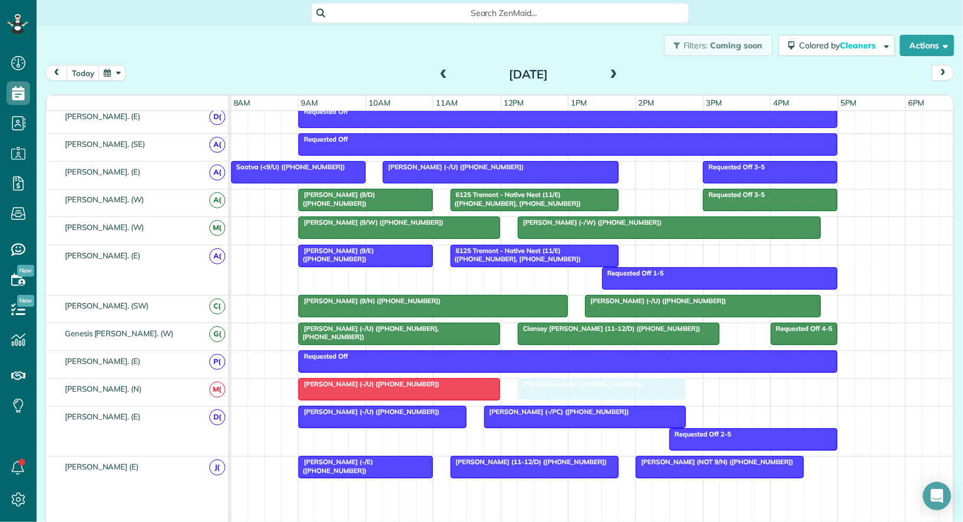
drag, startPoint x: 677, startPoint y: 249, endPoint x: 562, endPoint y: 382, distance: 175.5
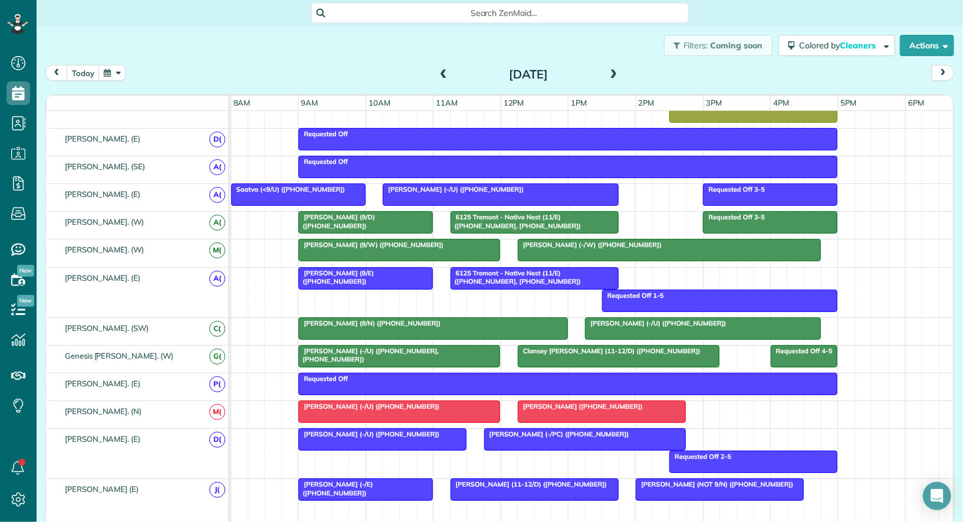
click at [530, 480] on div at bounding box center [534, 489] width 167 height 21
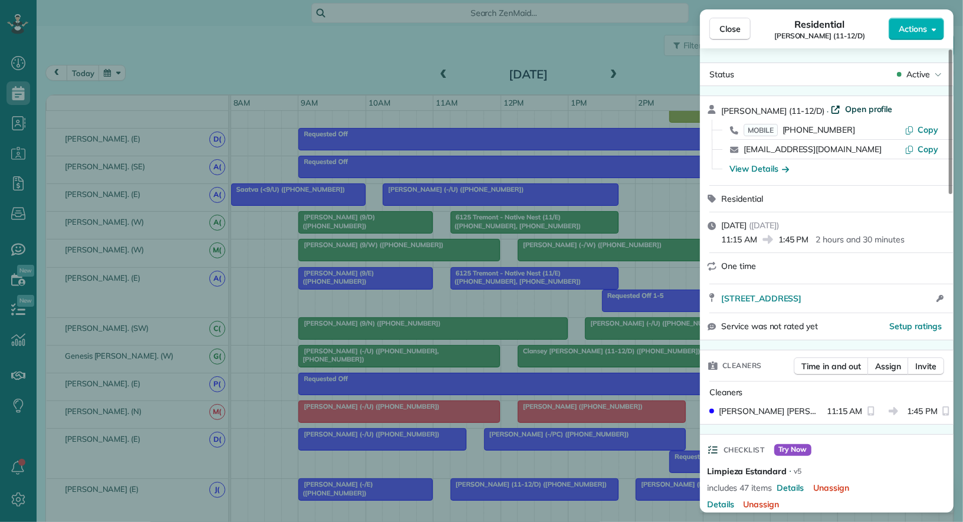
click at [845, 111] on span "Open profile" at bounding box center [869, 109] width 48 height 12
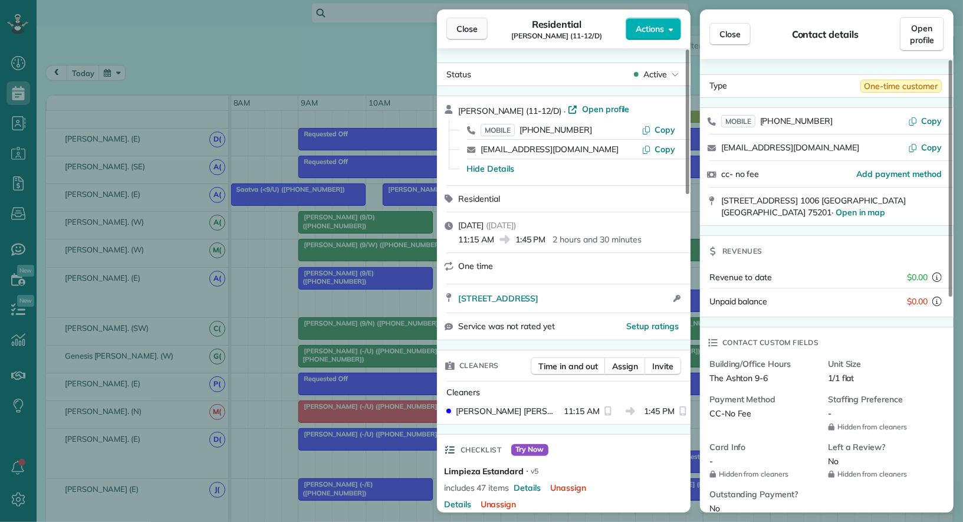
click at [462, 31] on span "Close" at bounding box center [466, 29] width 21 height 12
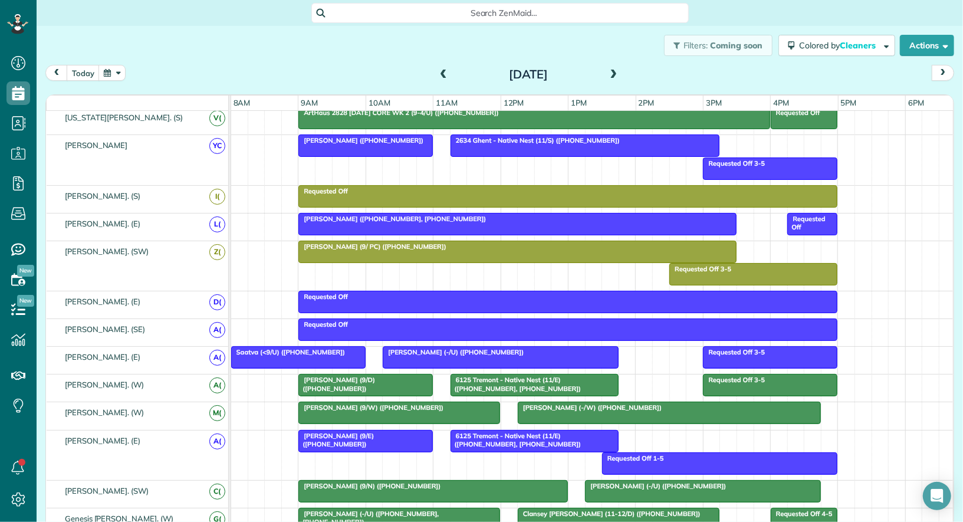
scroll to position [430, 0]
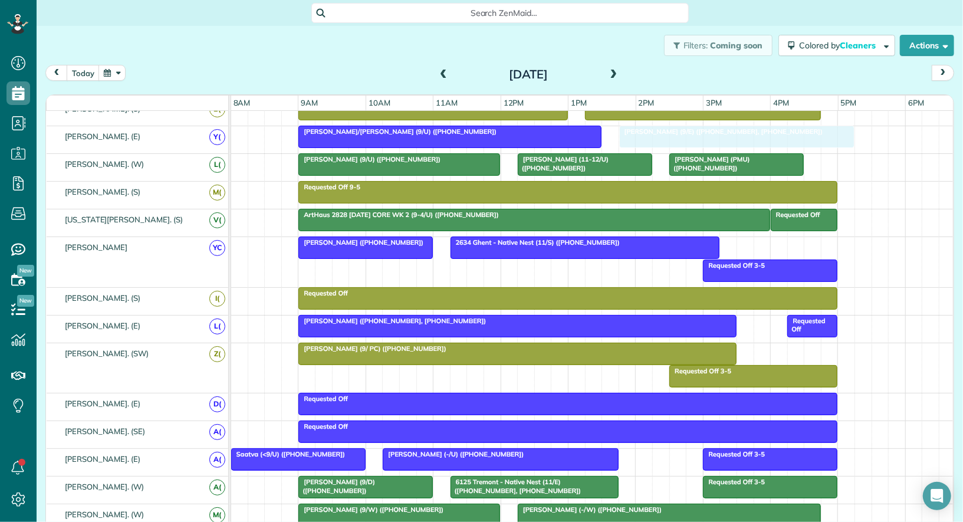
drag, startPoint x: 661, startPoint y: 131, endPoint x: 657, endPoint y: 147, distance: 16.9
click at [657, 147] on div "Rhonda Friedman/Rafferty (9/U) (+13015204700) Matt Buongiorno (9/E) (+161275001…" at bounding box center [592, 139] width 723 height 27
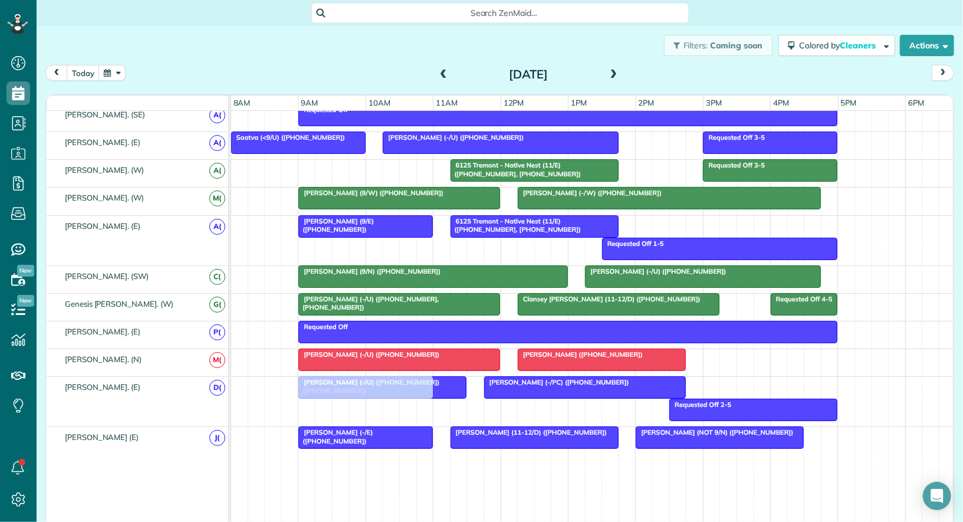
drag, startPoint x: 340, startPoint y: 160, endPoint x: 338, endPoint y: 371, distance: 211.0
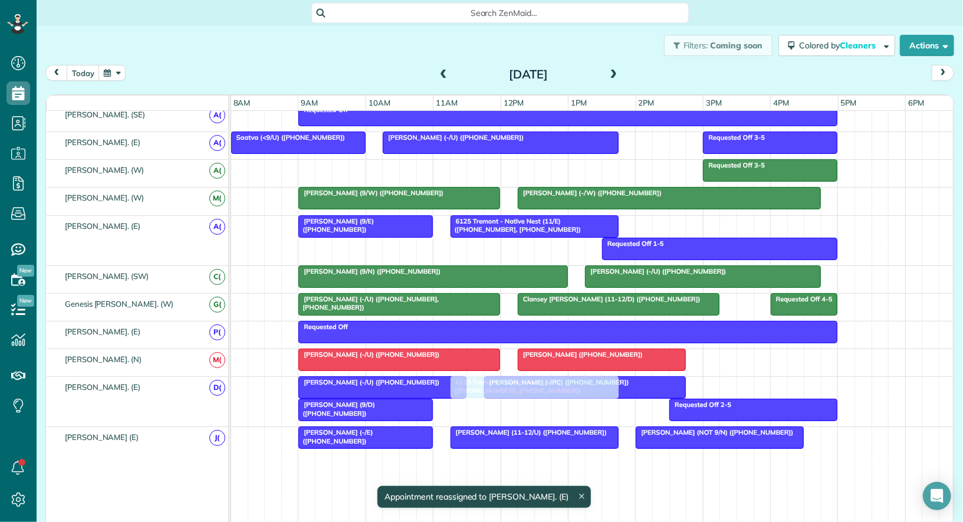
drag, startPoint x: 492, startPoint y: 171, endPoint x: 495, endPoint y: 397, distance: 226.4
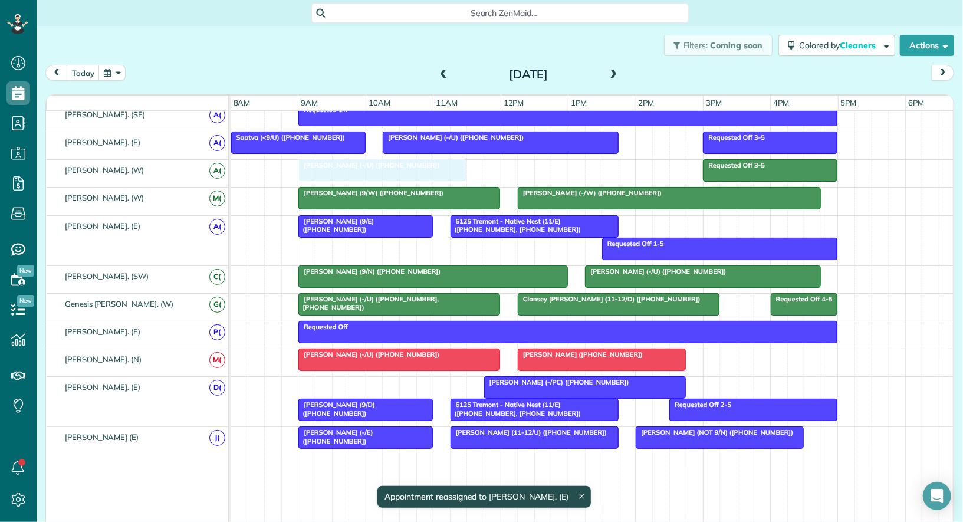
drag, startPoint x: 367, startPoint y: 377, endPoint x: 363, endPoint y: 169, distance: 208.1
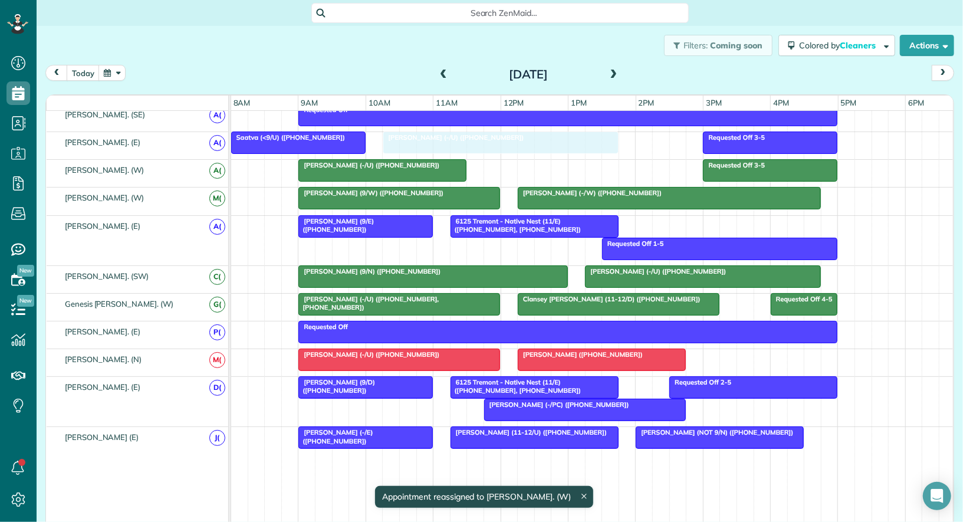
drag, startPoint x: 447, startPoint y: 129, endPoint x: 453, endPoint y: 131, distance: 6.3
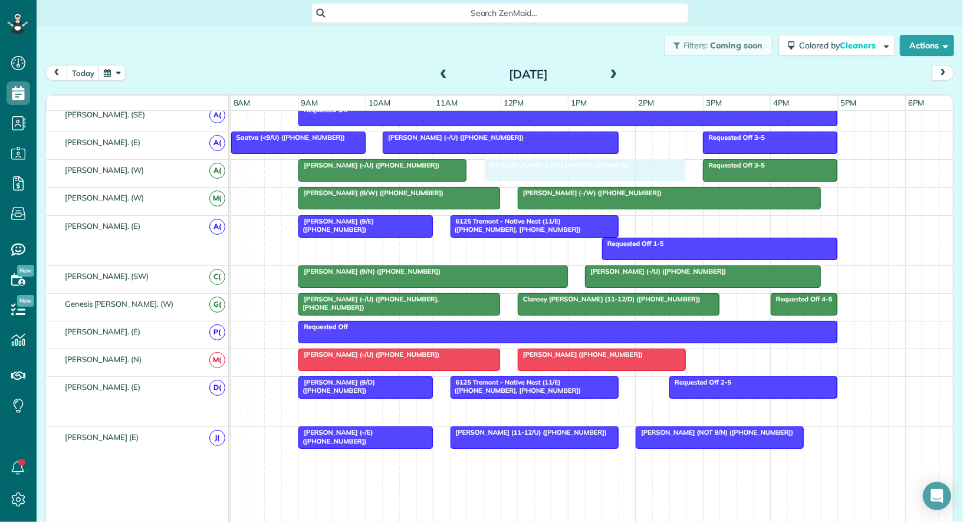
drag, startPoint x: 564, startPoint y: 399, endPoint x: 561, endPoint y: 157, distance: 241.7
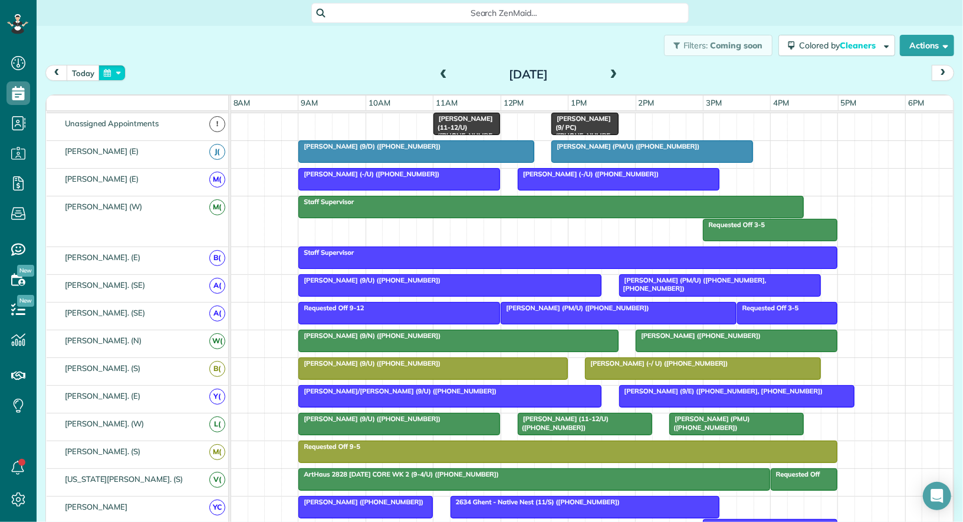
click at [114, 75] on button "button" at bounding box center [111, 73] width 27 height 16
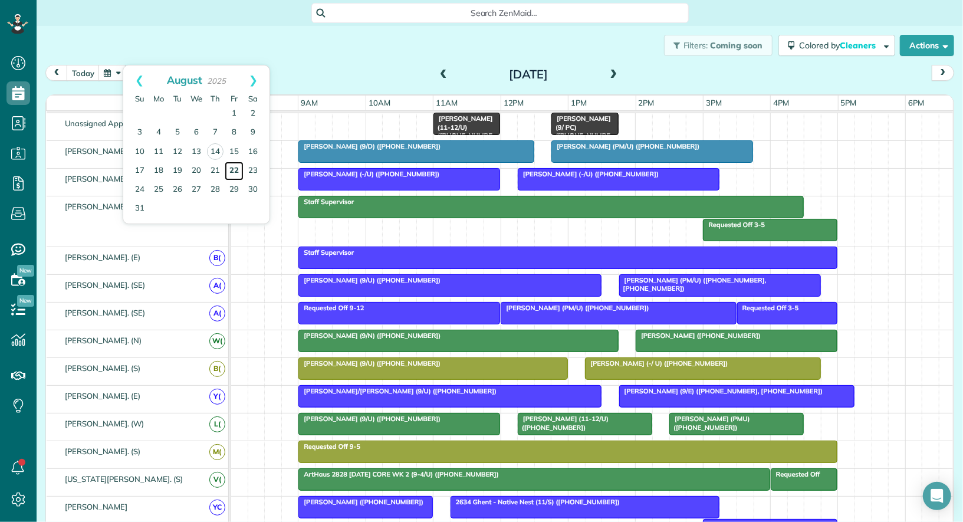
click at [232, 174] on link "22" at bounding box center [234, 171] width 19 height 19
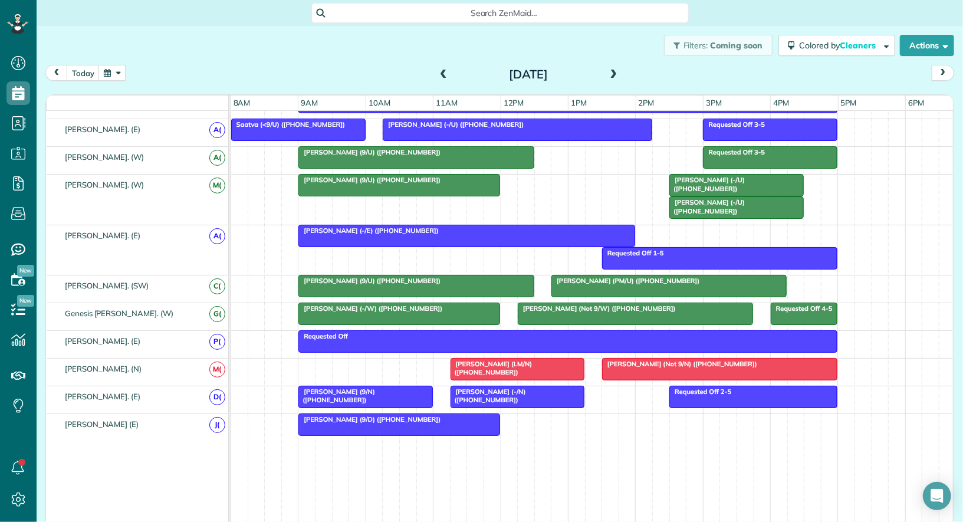
scroll to position [611, 0]
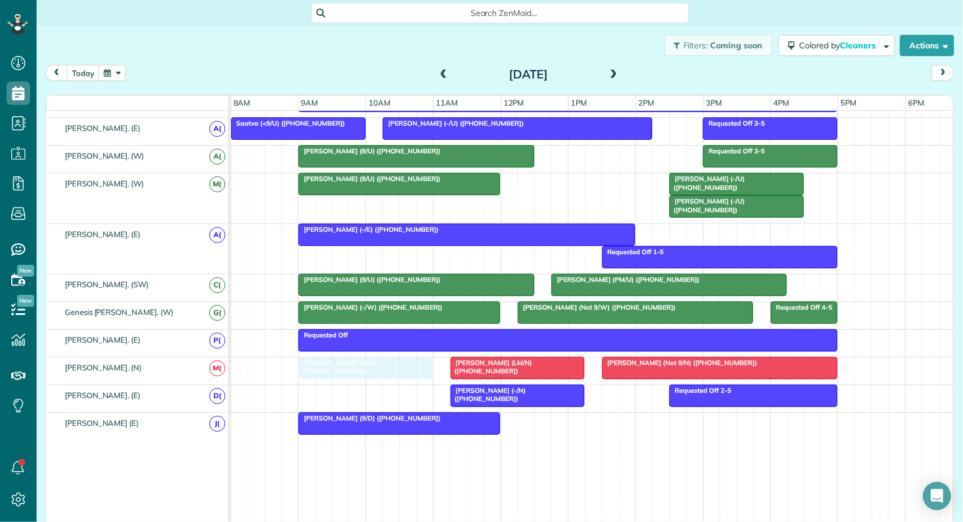
drag, startPoint x: 364, startPoint y: 384, endPoint x: 364, endPoint y: 368, distance: 15.9
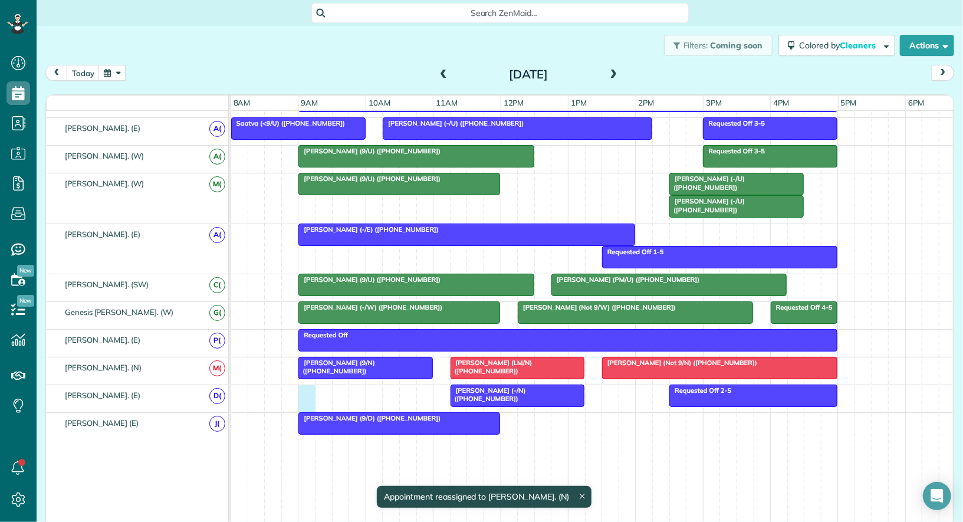
click at [305, 388] on div "Requested Off 2-5 Priya Manchiraju (-/N) (+18329482305)" at bounding box center [592, 398] width 723 height 27
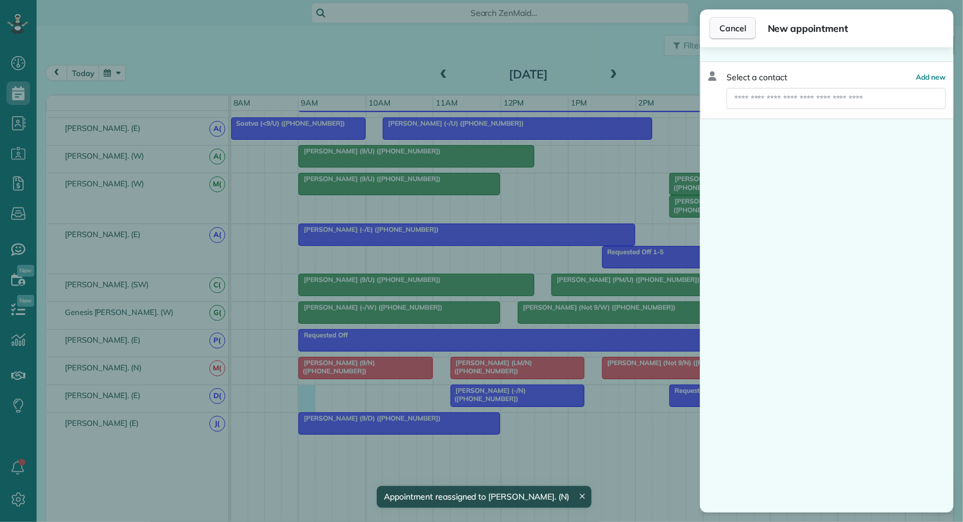
click at [730, 31] on span "Cancel" at bounding box center [732, 28] width 27 height 12
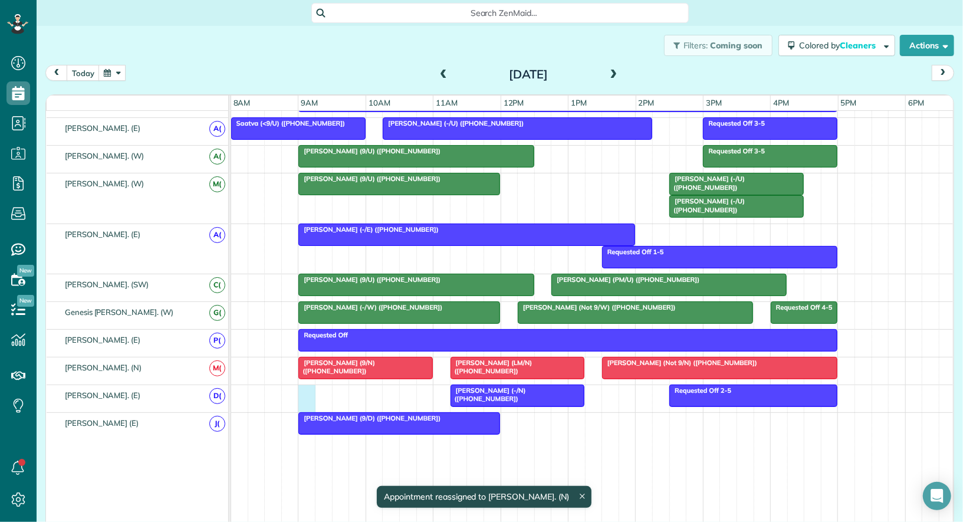
click at [309, 385] on div "Requested Off 2-5 Priya Manchiraju (-/N) (+18329482305)" at bounding box center [592, 398] width 723 height 27
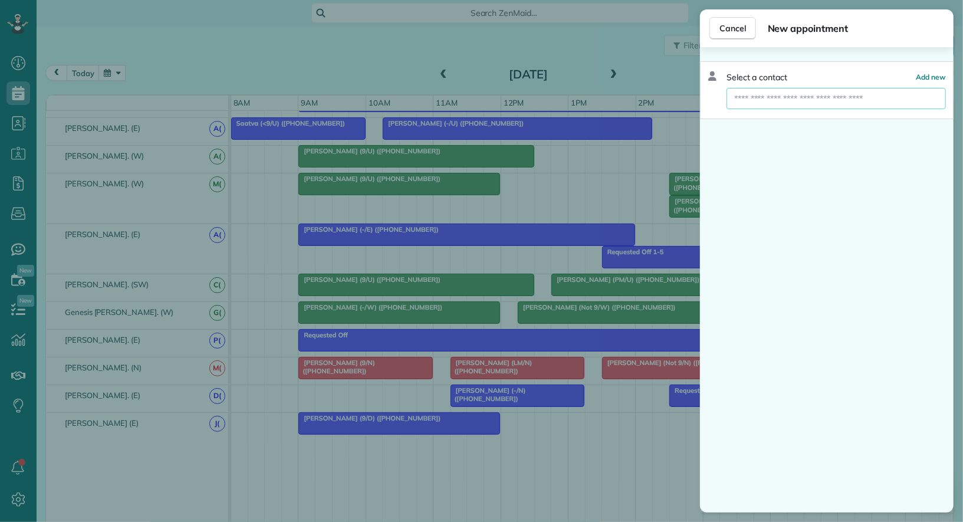
click at [787, 95] on input "text" at bounding box center [835, 98] width 219 height 21
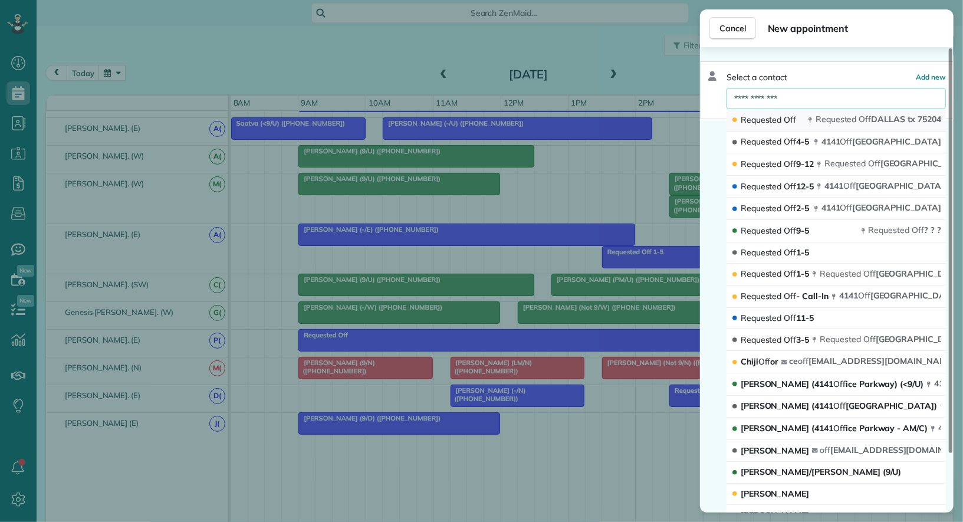
type input "**********"
click at [785, 118] on span "Off" at bounding box center [790, 119] width 12 height 11
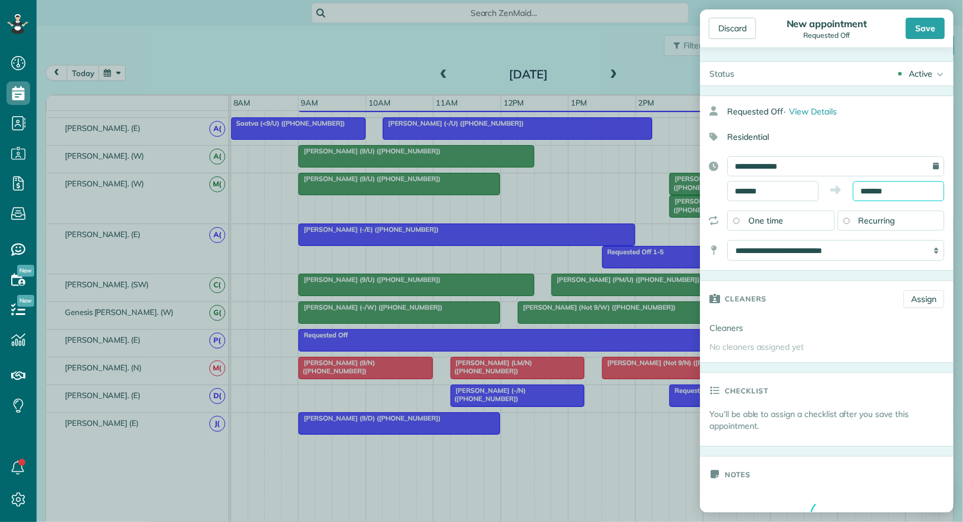
click at [879, 192] on input "*******" at bounding box center [897, 191] width 91 height 20
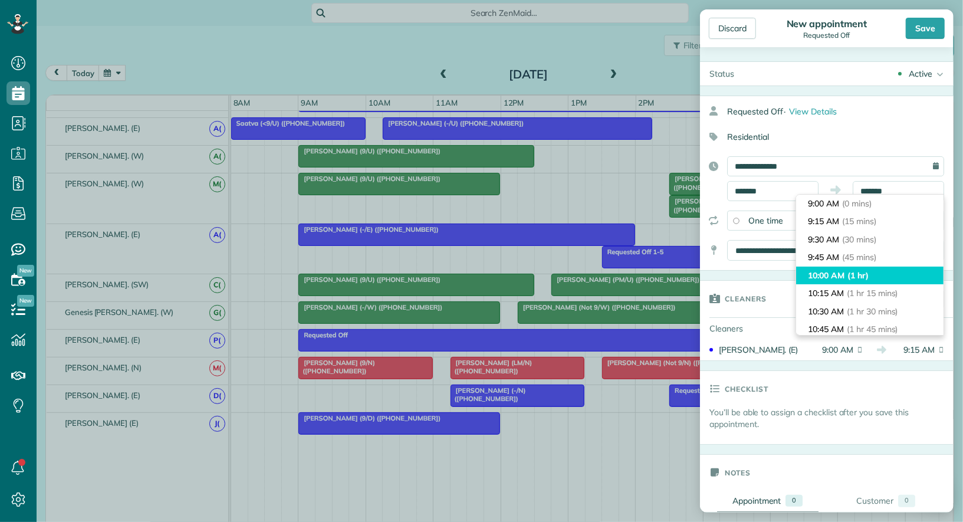
type input "********"
drag, startPoint x: 862, startPoint y: 272, endPoint x: 862, endPoint y: 261, distance: 10.6
click at [862, 272] on span "(1 hr)" at bounding box center [855, 275] width 19 height 11
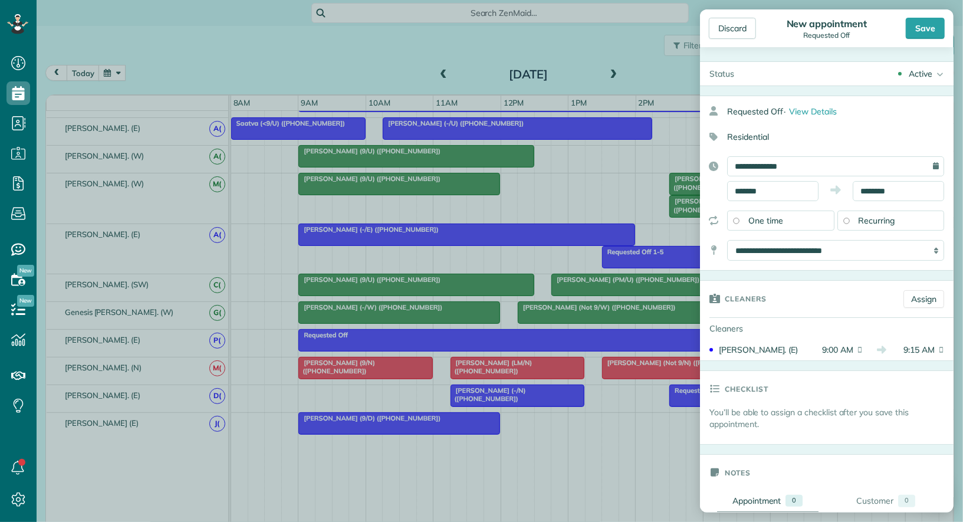
click at [922, 74] on div "Active" at bounding box center [920, 74] width 24 height 12
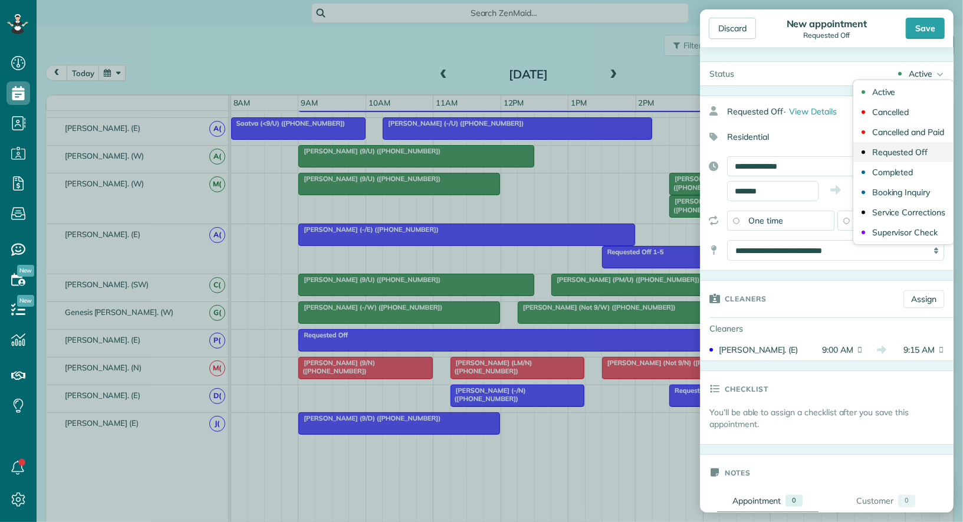
click at [912, 153] on div "Requested Off" at bounding box center [900, 152] width 56 height 8
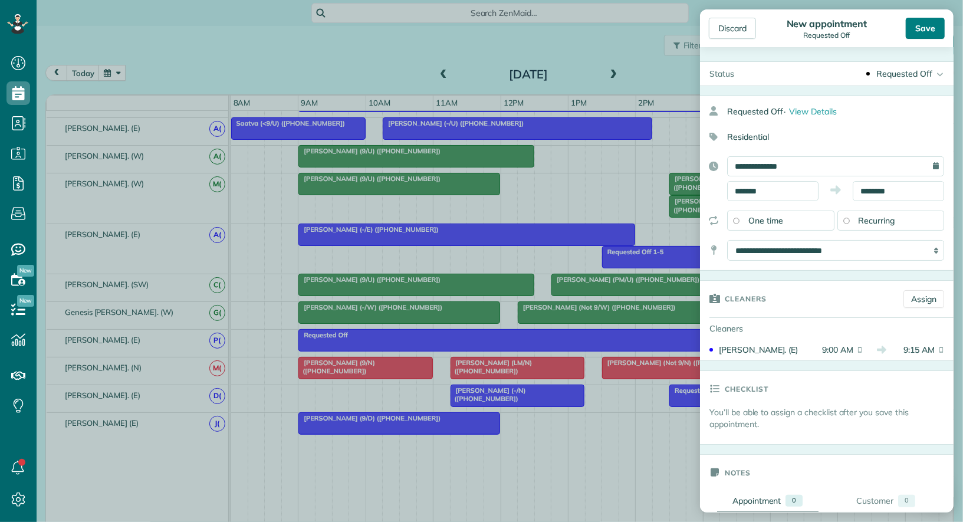
click at [926, 32] on div "Save" at bounding box center [924, 28] width 39 height 21
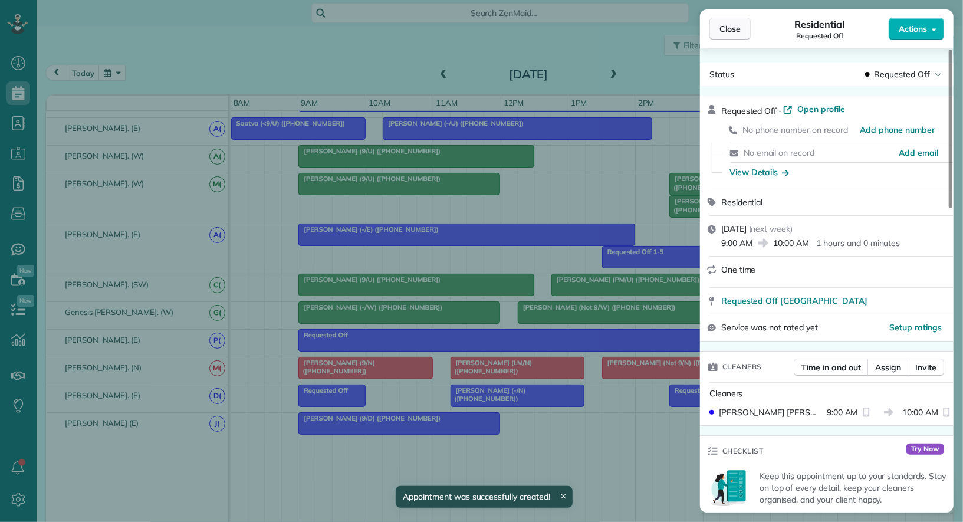
click at [733, 31] on span "Close" at bounding box center [729, 29] width 21 height 12
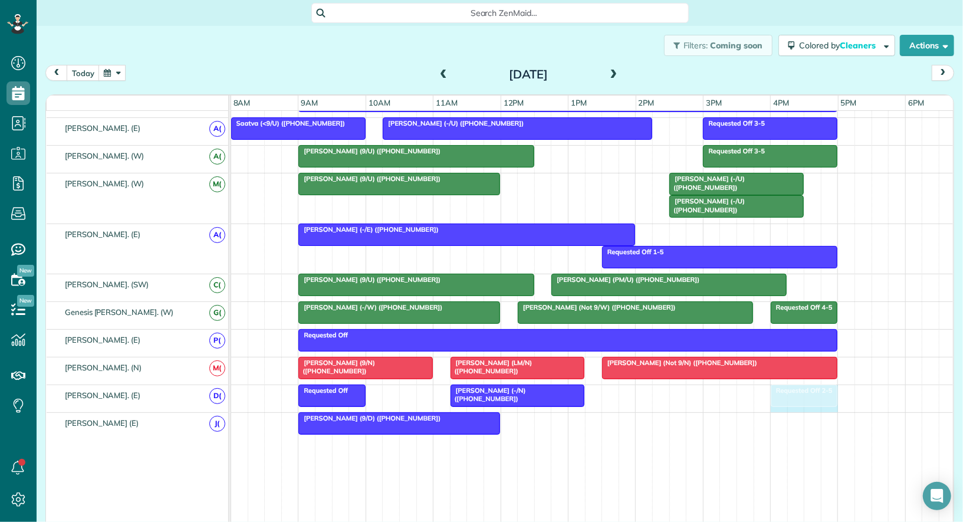
drag, startPoint x: 670, startPoint y: 387, endPoint x: 754, endPoint y: 387, distance: 84.3
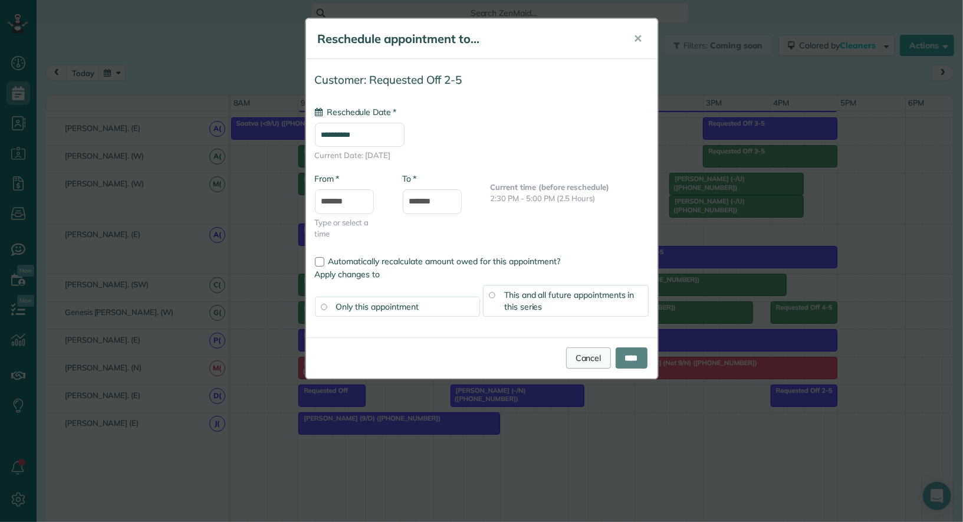
type input "**********"
click at [566, 354] on link "Cancel" at bounding box center [588, 357] width 45 height 21
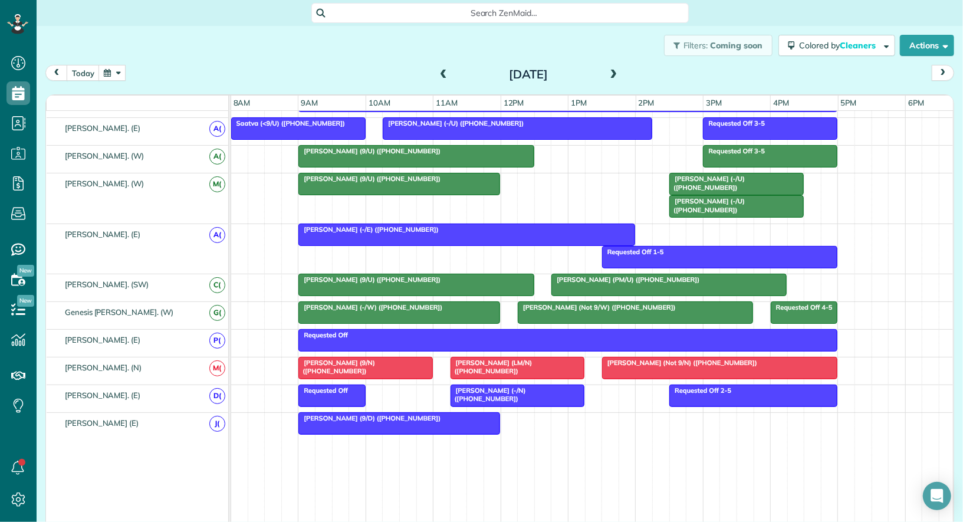
click at [727, 386] on span "Requested Off 2-5" at bounding box center [699, 390] width 63 height 8
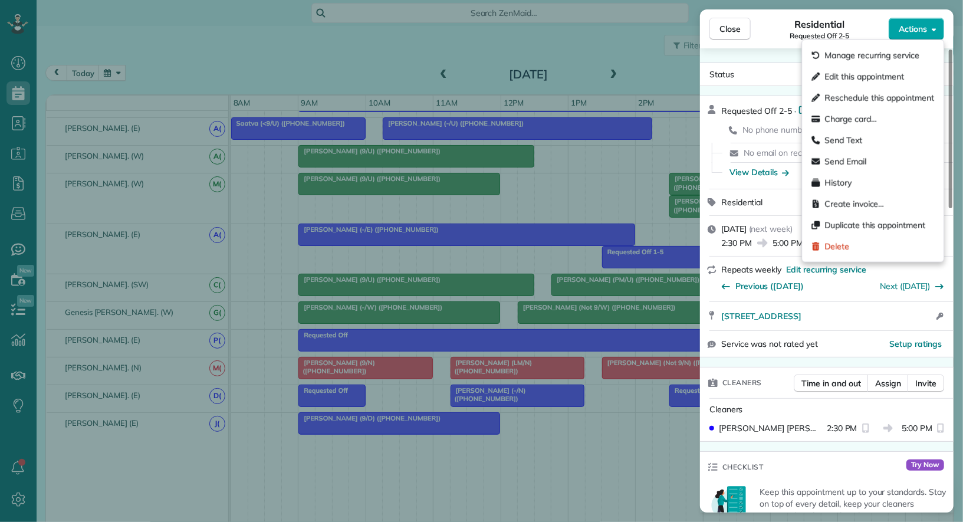
click at [902, 36] on button "Actions" at bounding box center [915, 29] width 55 height 22
click at [856, 246] on div "Delete" at bounding box center [872, 246] width 132 height 21
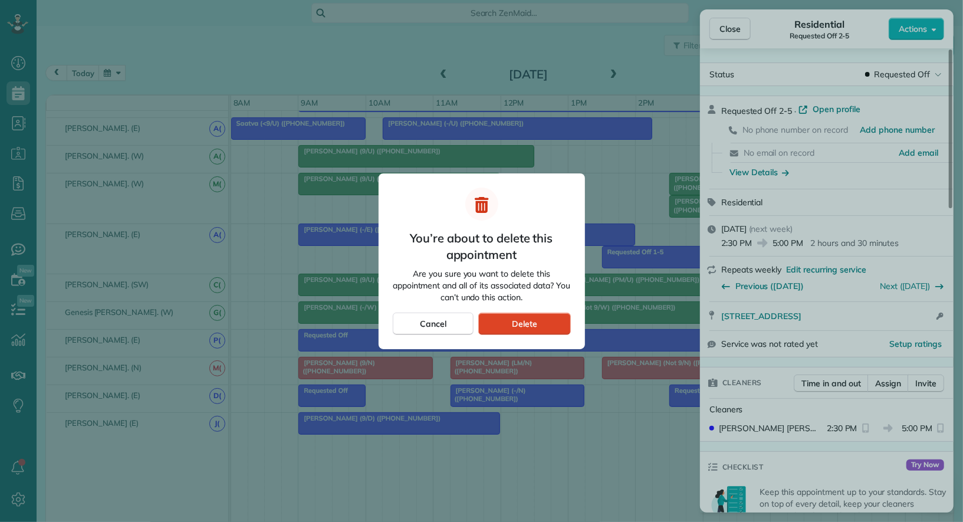
click at [545, 314] on div "Delete" at bounding box center [524, 323] width 92 height 22
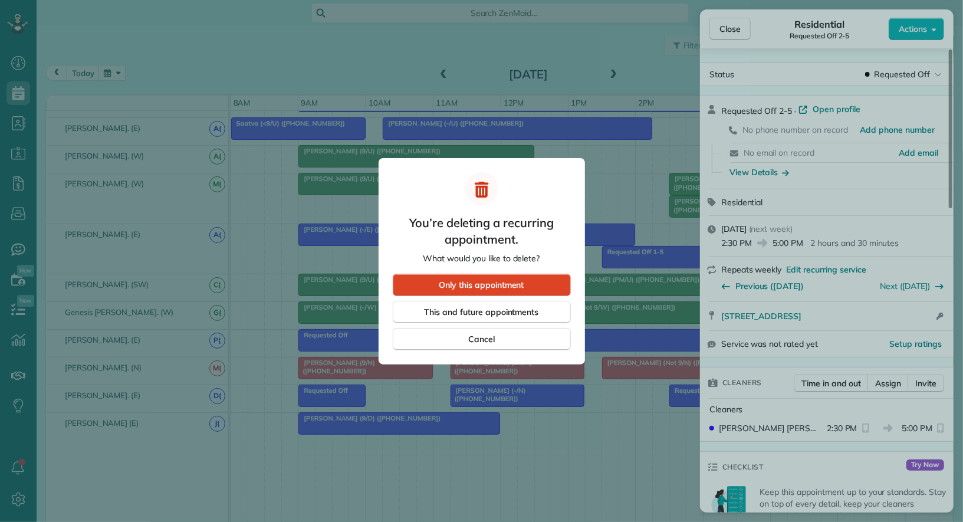
click at [540, 285] on div "Only this appointment" at bounding box center [482, 285] width 178 height 22
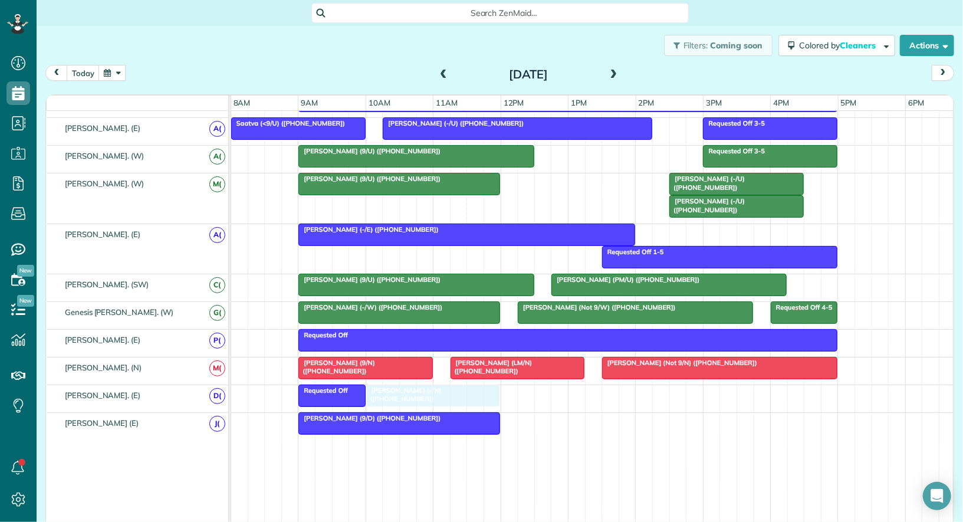
drag, startPoint x: 513, startPoint y: 383, endPoint x: 437, endPoint y: 386, distance: 76.1
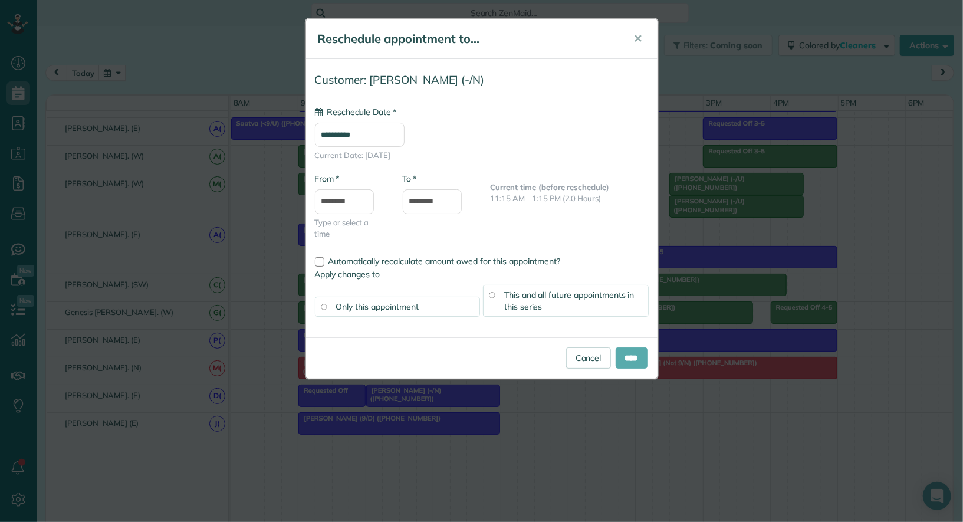
type input "**********"
click at [626, 360] on input "****" at bounding box center [631, 357] width 32 height 21
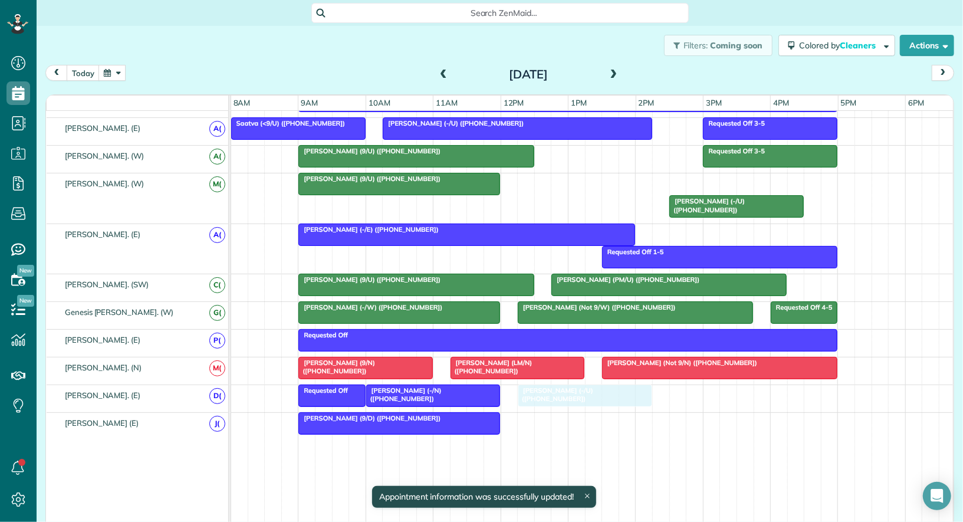
drag, startPoint x: 704, startPoint y: 171, endPoint x: 561, endPoint y: 382, distance: 255.4
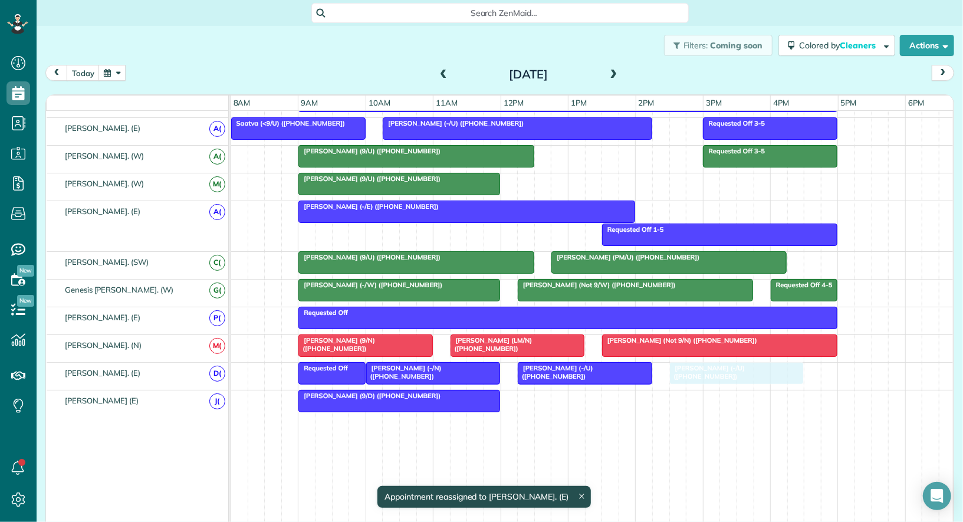
drag, startPoint x: 727, startPoint y: 172, endPoint x: 726, endPoint y: 370, distance: 198.1
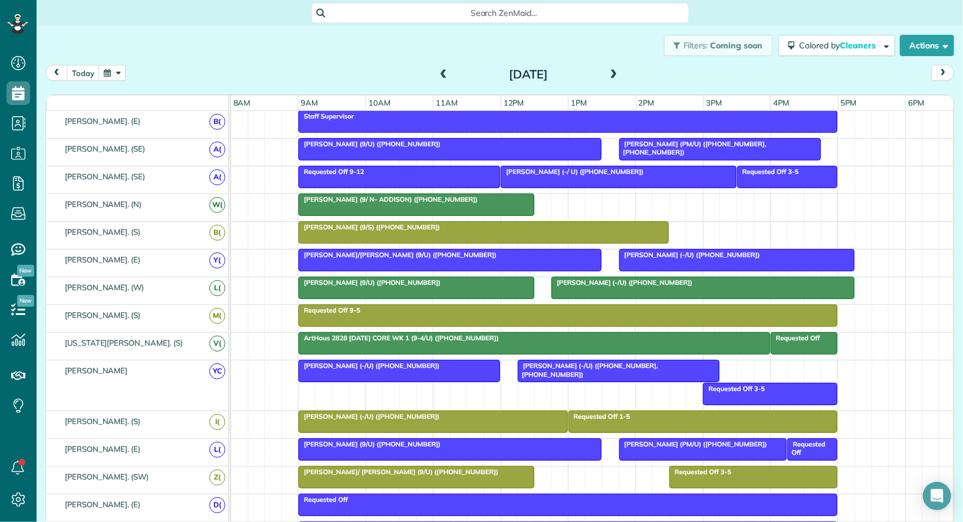
scroll to position [266, 0]
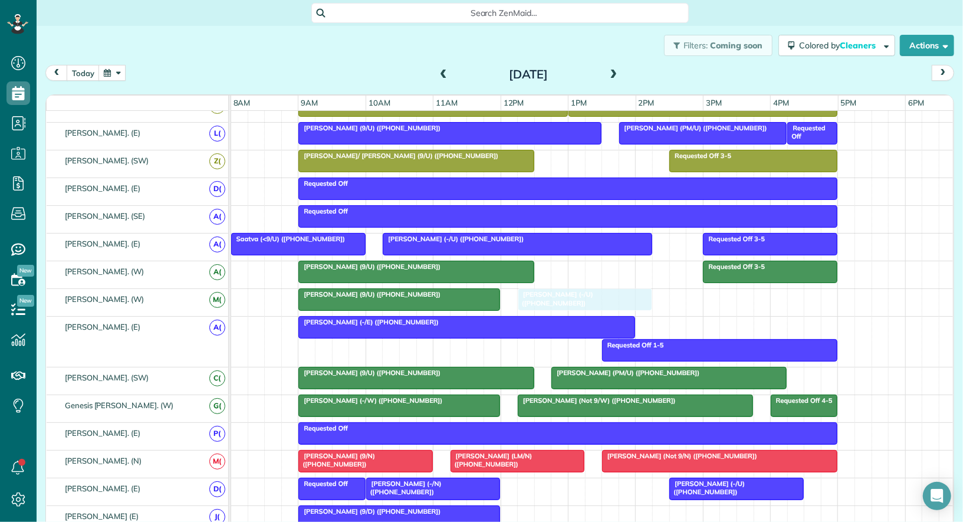
drag, startPoint x: 574, startPoint y: 479, endPoint x: 575, endPoint y: 305, distance: 173.9
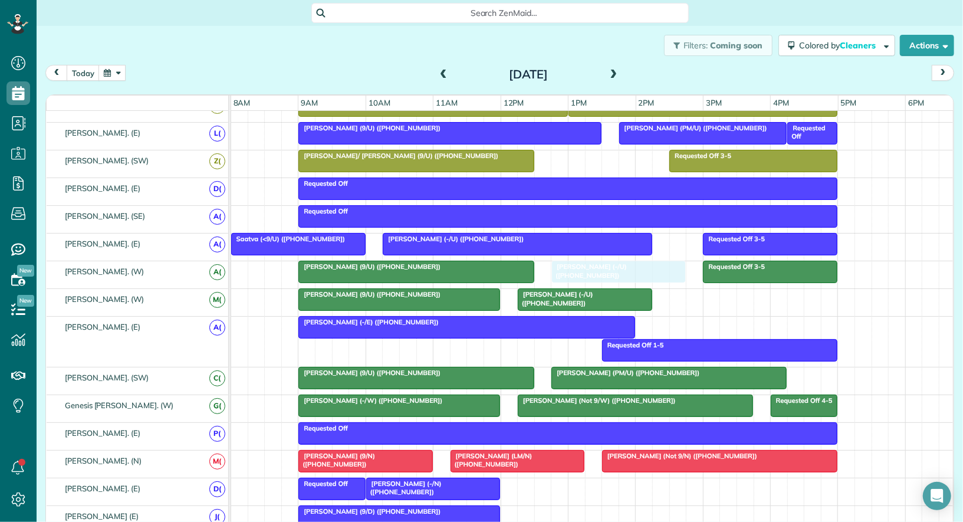
drag, startPoint x: 689, startPoint y: 476, endPoint x: 567, endPoint y: 269, distance: 239.7
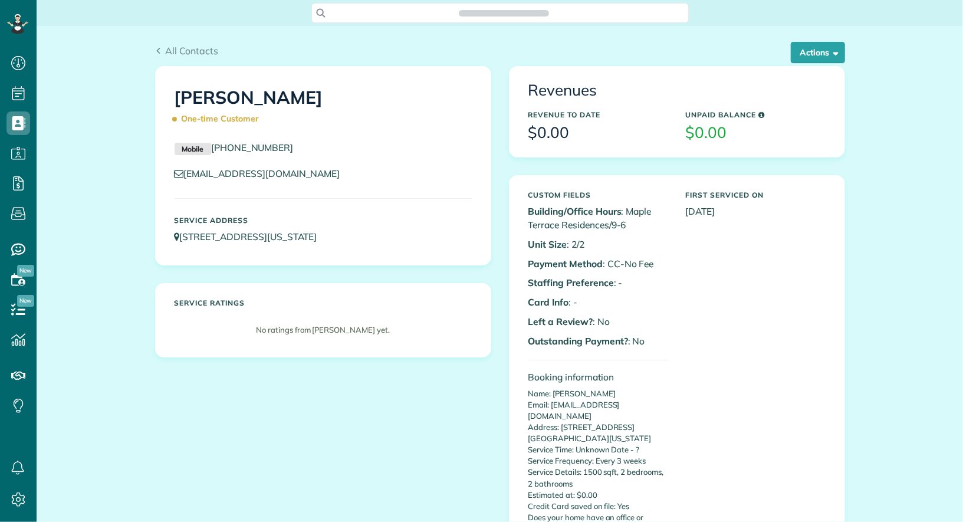
scroll to position [5, 5]
click at [813, 51] on button "Actions" at bounding box center [817, 52] width 54 height 21
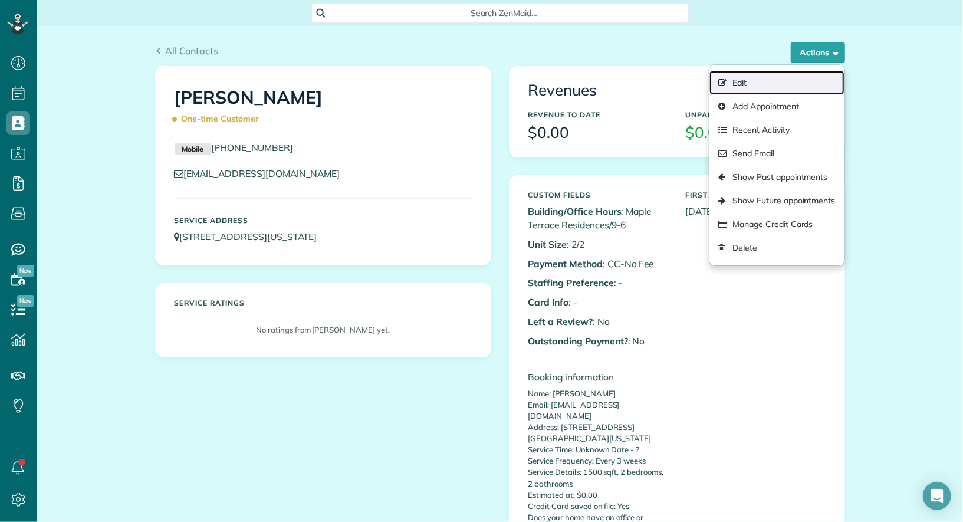
click at [790, 75] on link "Edit" at bounding box center [776, 83] width 134 height 24
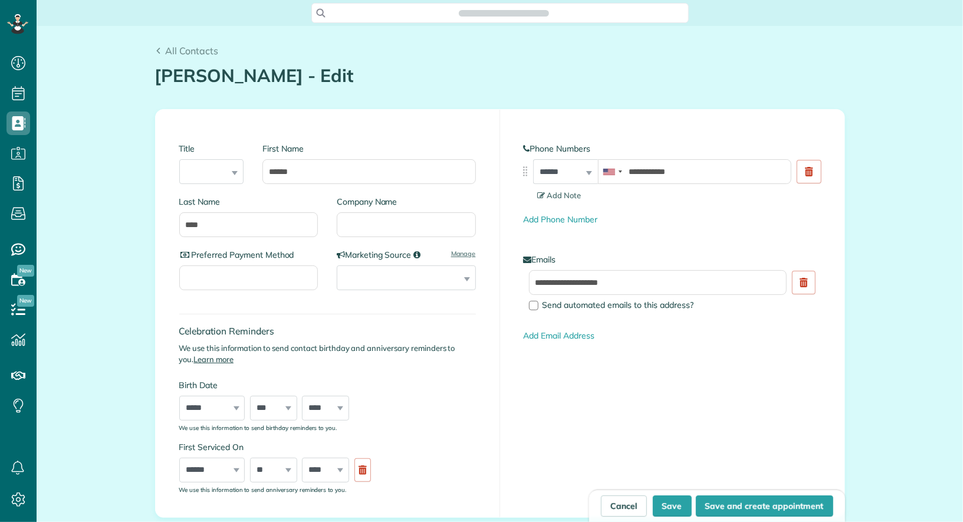
type input "**********"
click at [386, 226] on input "Company Name" at bounding box center [406, 224] width 139 height 25
type input "****"
click at [683, 510] on button "Save" at bounding box center [672, 505] width 39 height 21
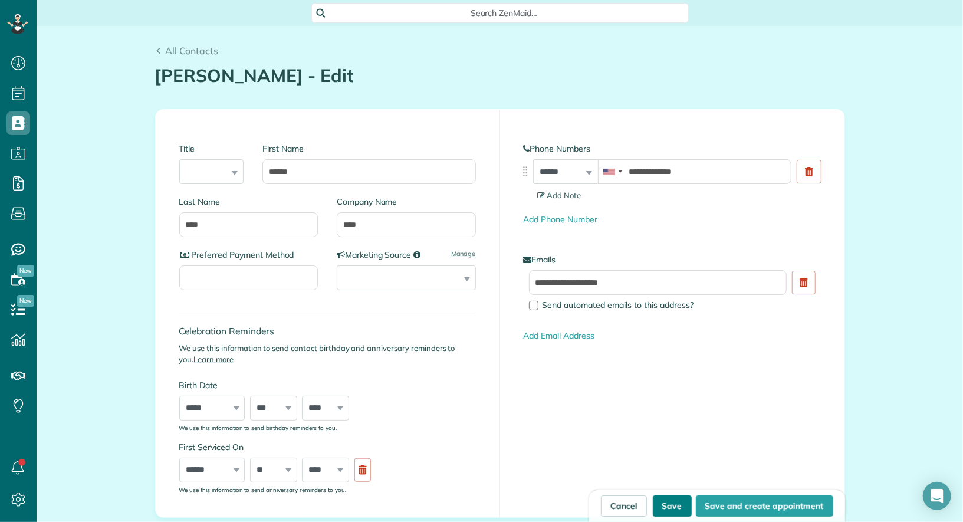
type input "**********"
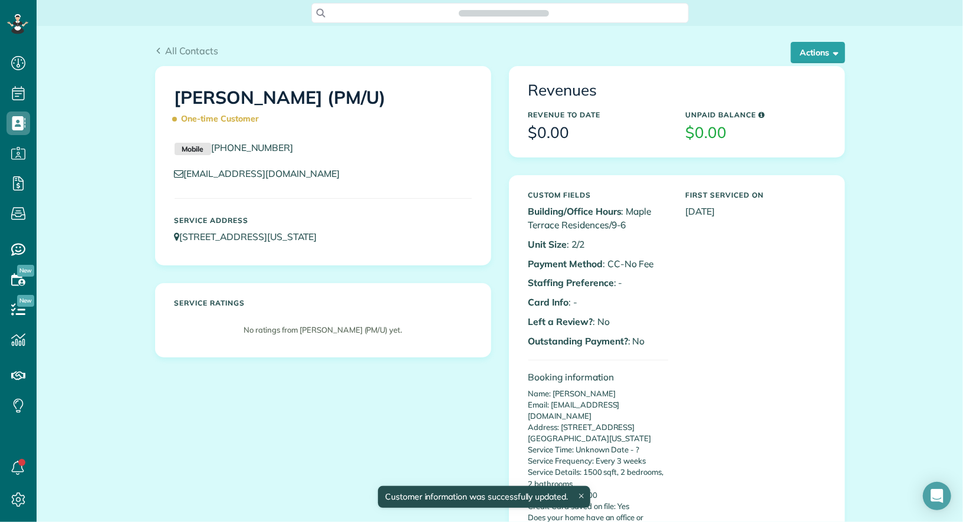
scroll to position [5, 5]
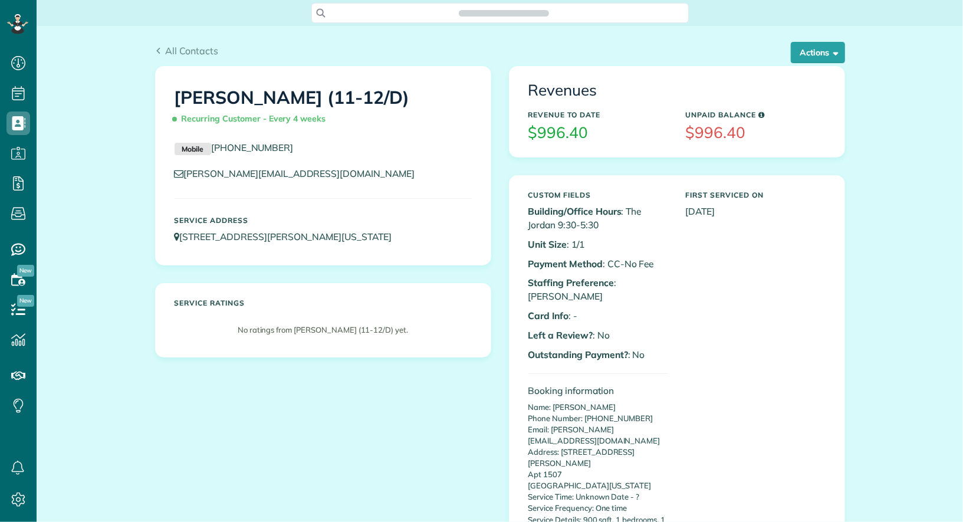
scroll to position [5, 5]
click at [814, 57] on button "Actions" at bounding box center [817, 52] width 54 height 21
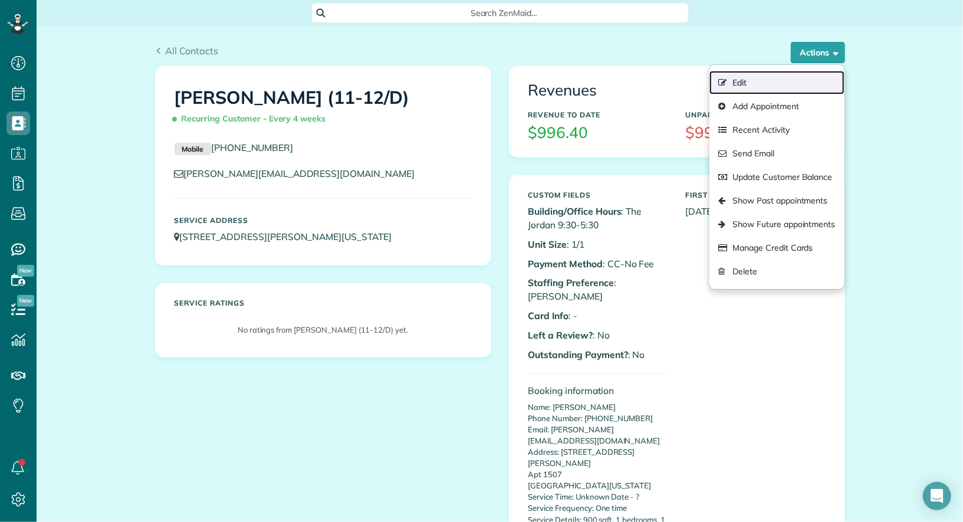
click at [773, 84] on link "Edit" at bounding box center [776, 83] width 134 height 24
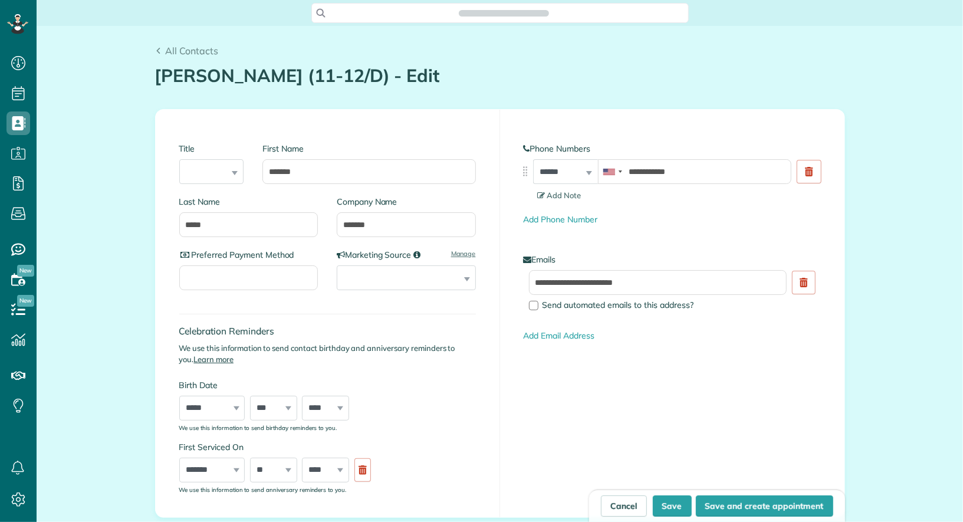
type input "**********"
click at [435, 222] on input "*******" at bounding box center [406, 224] width 139 height 25
type input "*******"
click at [671, 504] on button "Save" at bounding box center [672, 505] width 39 height 21
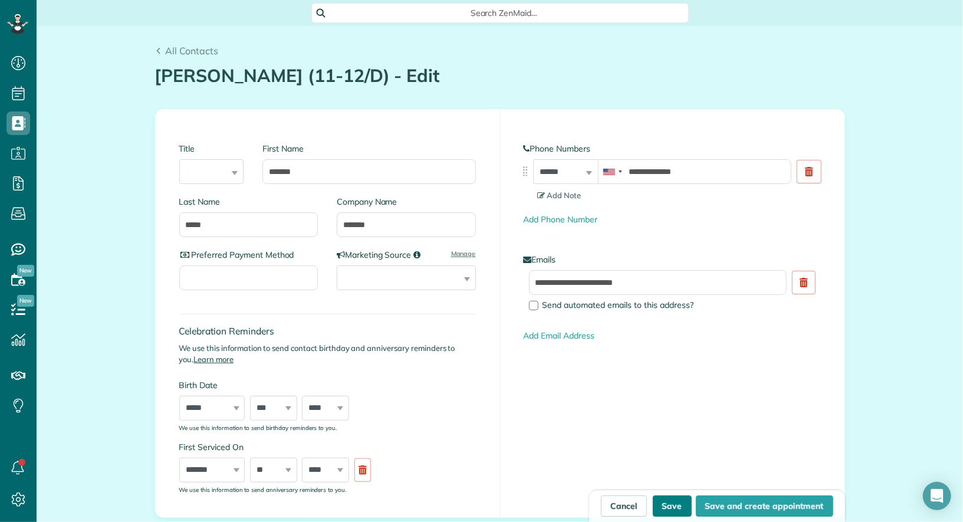
type input "**********"
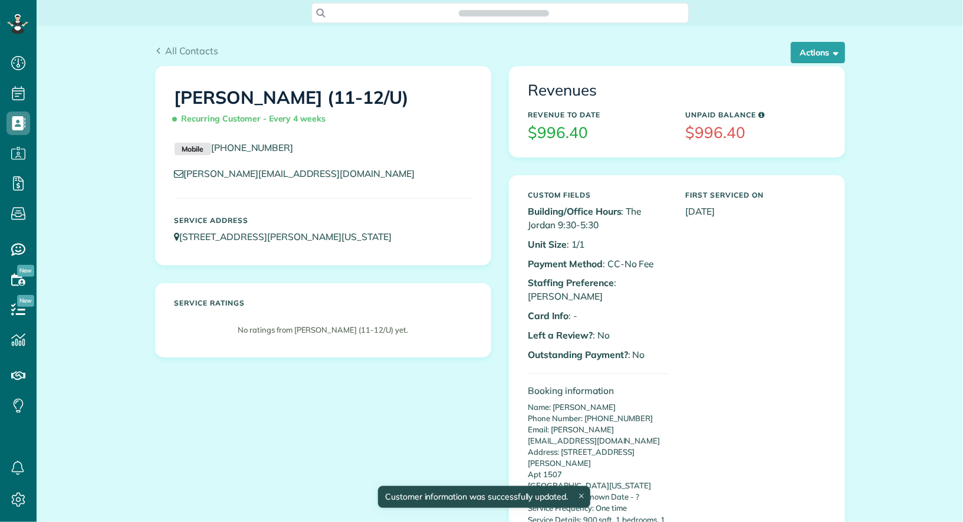
scroll to position [5, 5]
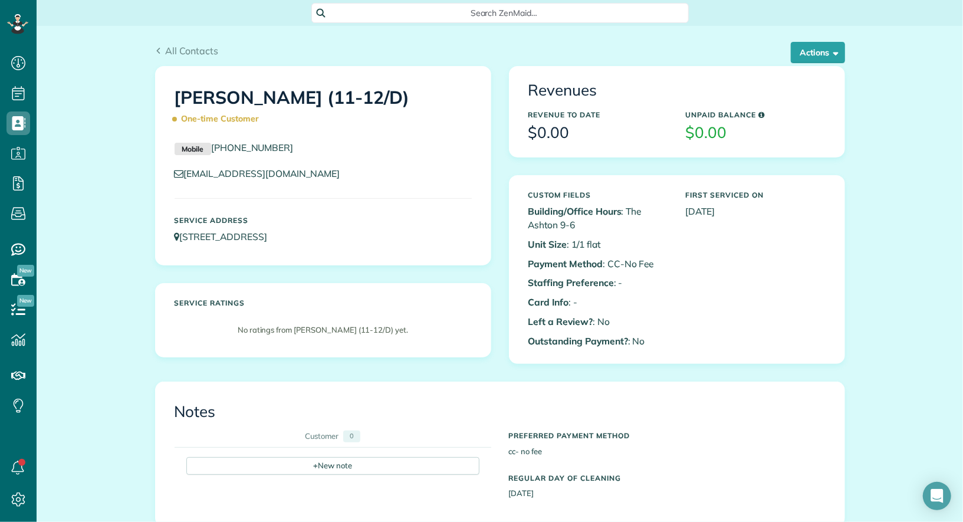
scroll to position [5, 5]
click at [829, 48] on button "Actions" at bounding box center [817, 52] width 54 height 21
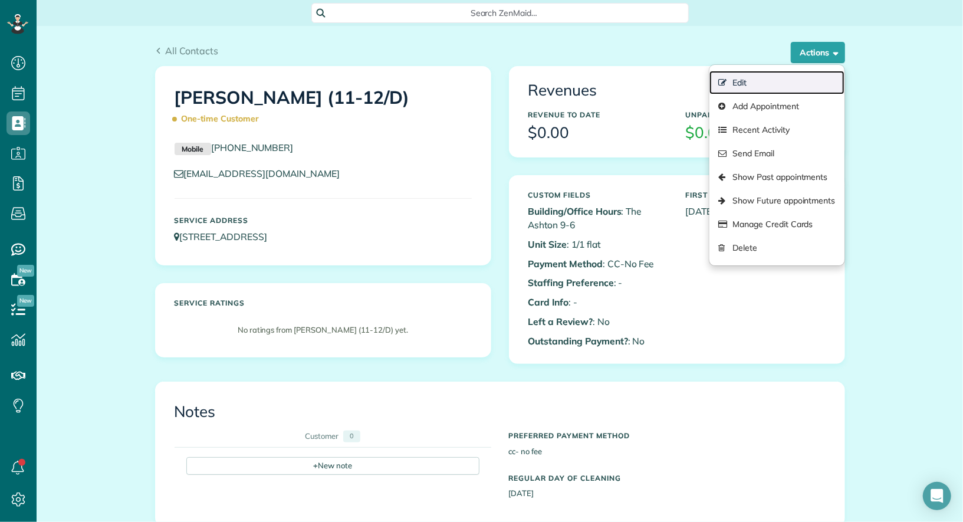
click at [790, 79] on link "Edit" at bounding box center [776, 83] width 134 height 24
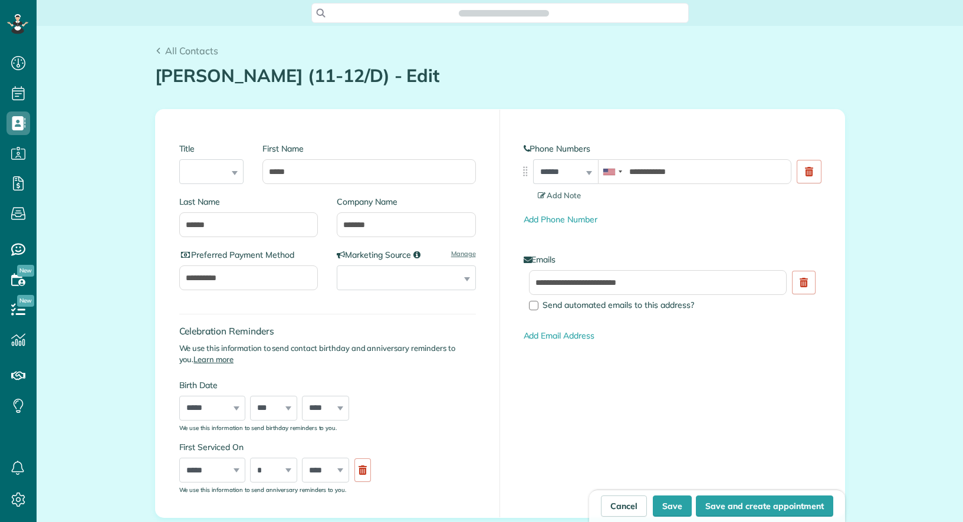
type input "**********"
click at [429, 229] on input "*******" at bounding box center [406, 224] width 139 height 25
type input "*******"
click at [675, 506] on button "Save" at bounding box center [672, 505] width 39 height 21
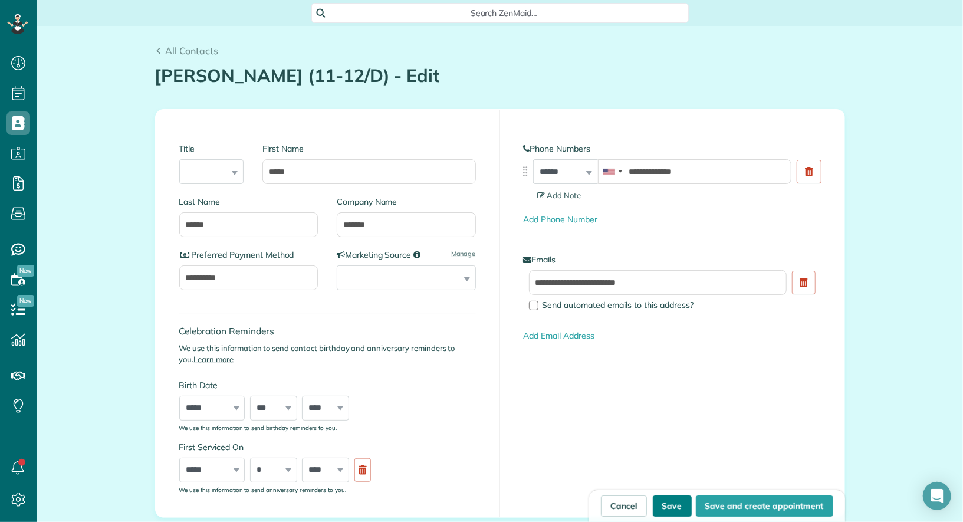
type input "**********"
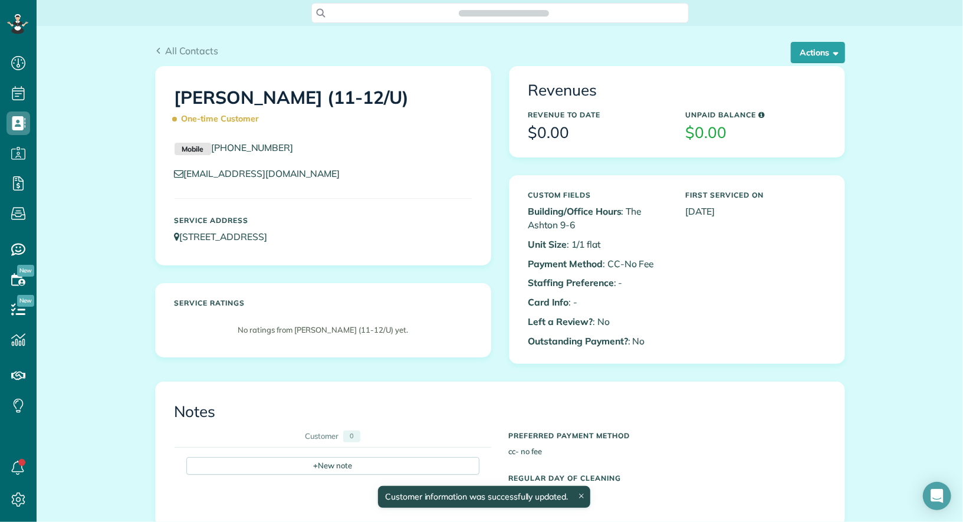
scroll to position [5, 5]
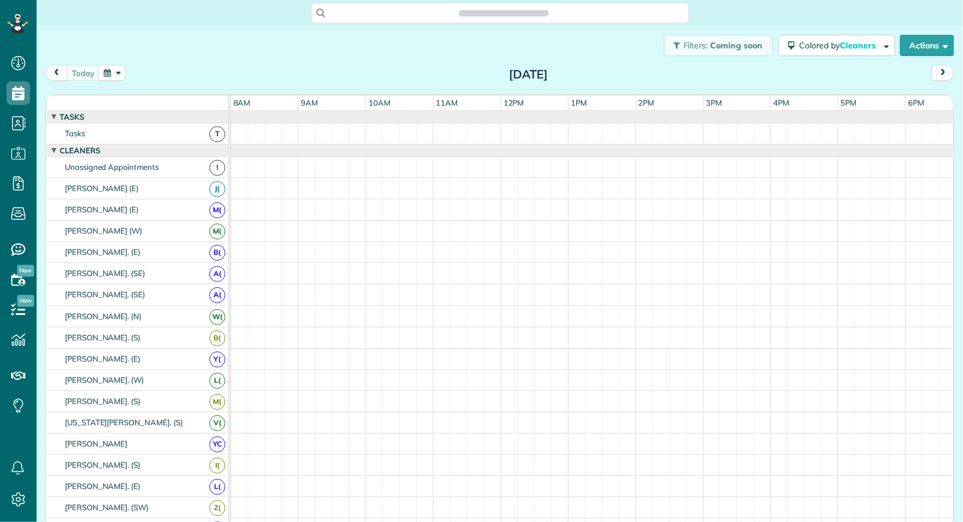
scroll to position [5, 5]
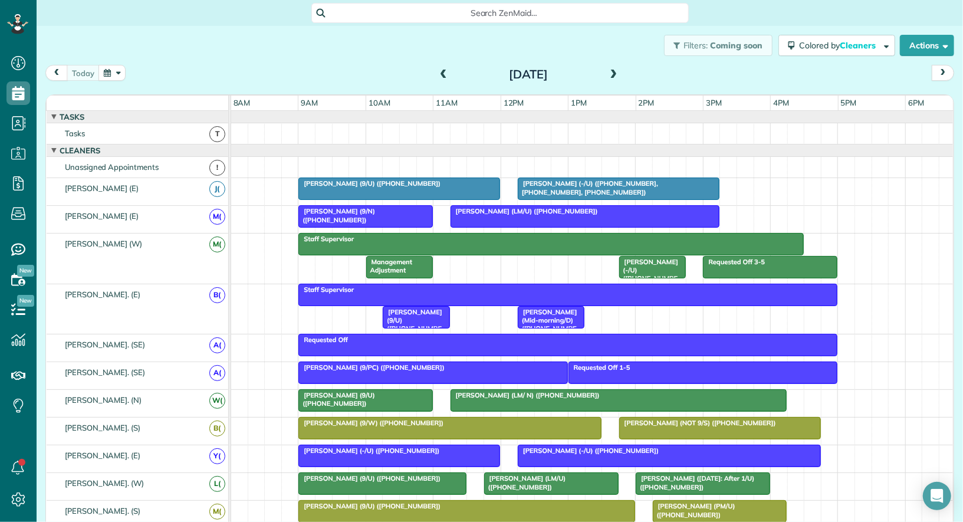
click at [516, 391] on span "[PERSON_NAME] (LM/ N) ([PHONE_NUMBER])" at bounding box center [525, 395] width 150 height 8
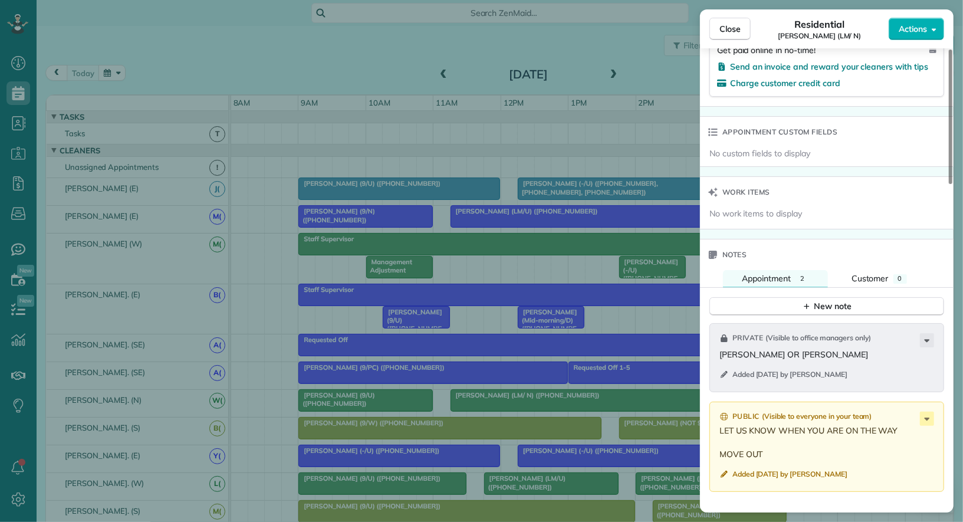
scroll to position [700, 0]
